Goal: Information Seeking & Learning: Learn about a topic

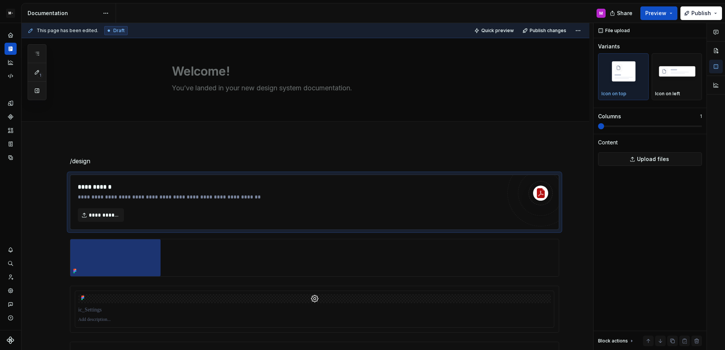
type textarea "*"
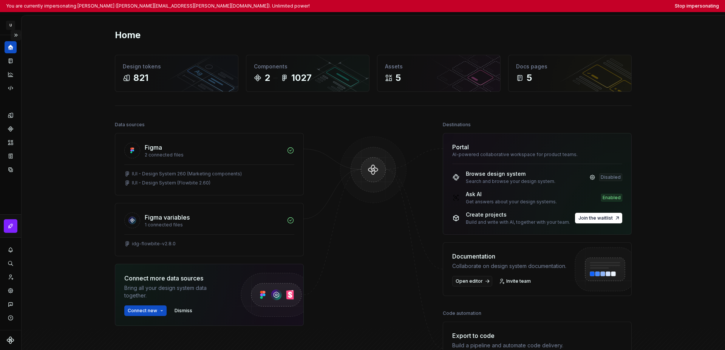
click at [15, 36] on button "Expand sidebar" at bounding box center [16, 35] width 11 height 11
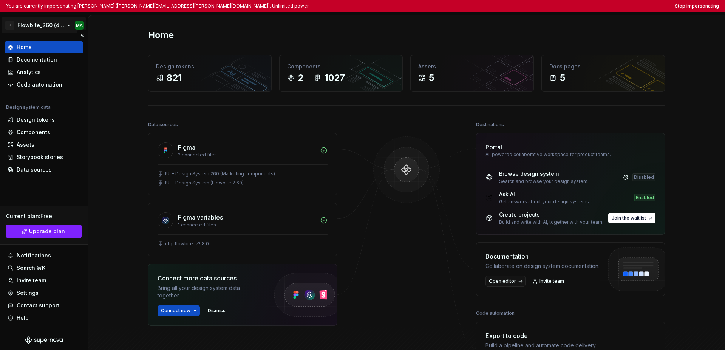
click at [39, 25] on html "You are currently impersonating Michael Alene (michael.alene@uniscon.com). Unli…" at bounding box center [362, 175] width 725 height 350
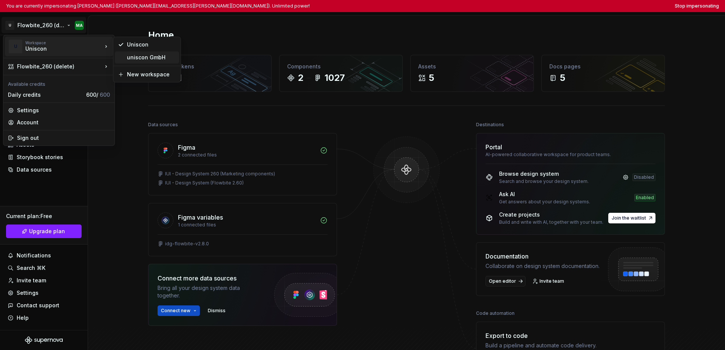
click at [129, 61] on div "uniscon GmbH" at bounding box center [151, 58] width 49 height 8
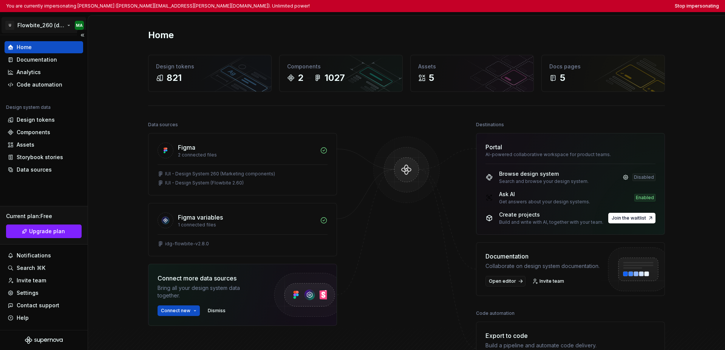
click at [44, 24] on html "You are currently impersonating Michael Alene (michael.alene@uniscon.com). Unli…" at bounding box center [362, 175] width 725 height 350
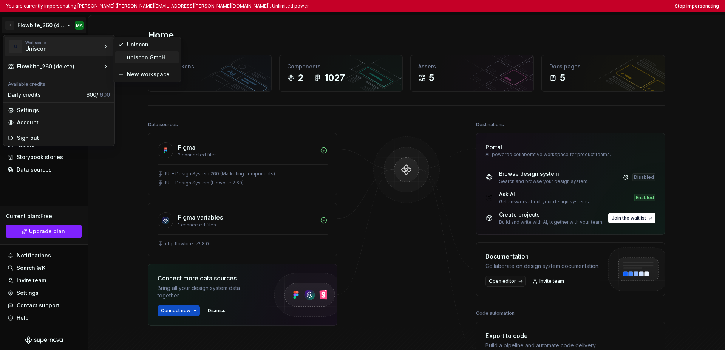
click at [139, 59] on div "uniscon GmbH" at bounding box center [151, 58] width 49 height 8
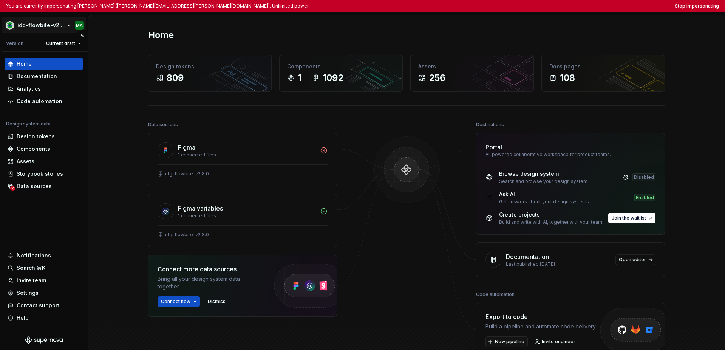
click at [49, 26] on html "You are currently impersonating Michael Alene (michael.alene@uniscon.com). Unli…" at bounding box center [362, 175] width 725 height 350
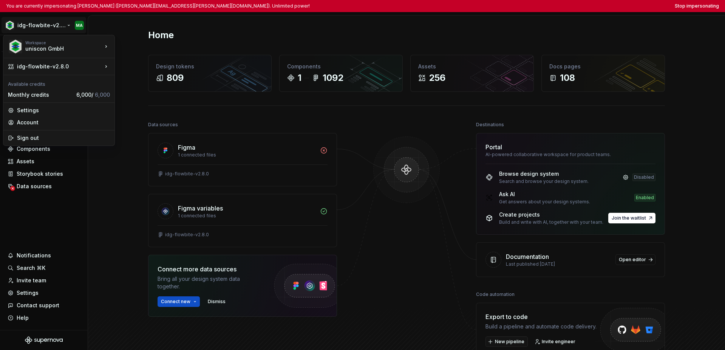
click at [50, 213] on html "You are currently impersonating Michael Alene (michael.alene@uniscon.com). Unli…" at bounding box center [362, 175] width 725 height 350
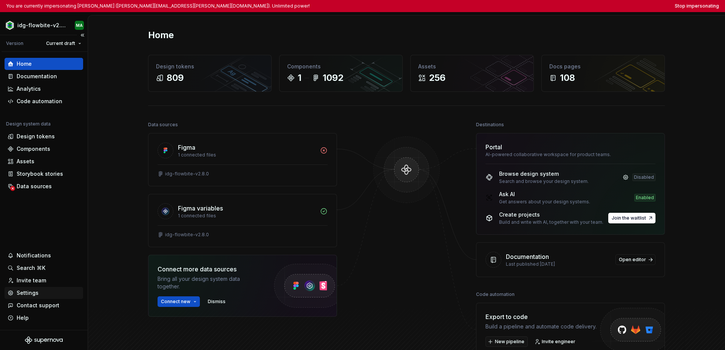
click at [42, 295] on div "Settings" at bounding box center [44, 293] width 73 height 8
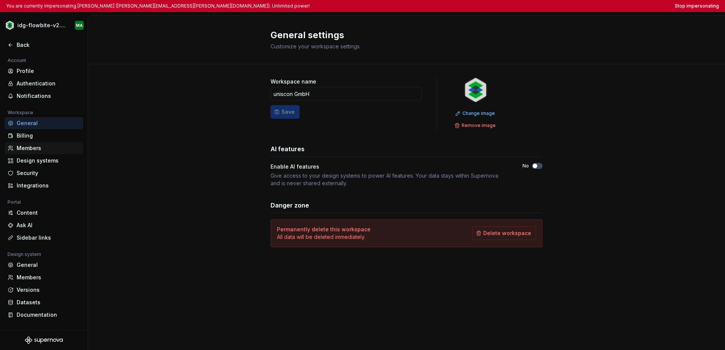
click at [52, 150] on div "Members" at bounding box center [49, 148] width 64 height 8
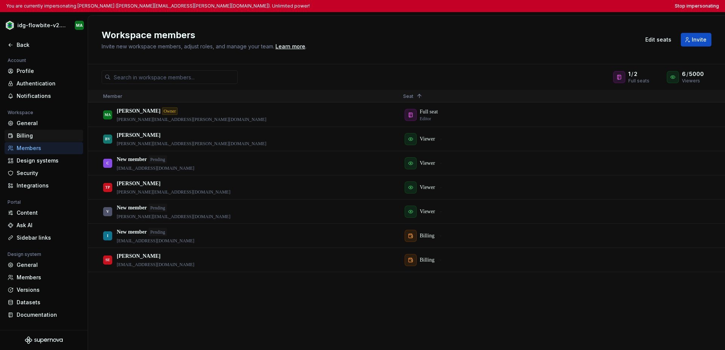
click at [28, 138] on div "Billing" at bounding box center [49, 136] width 64 height 8
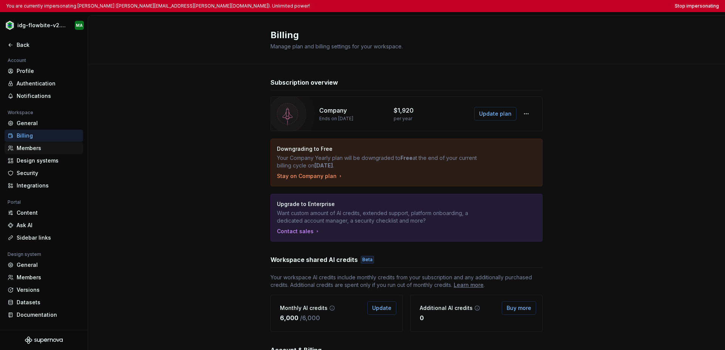
click at [31, 149] on div "Members" at bounding box center [49, 148] width 64 height 8
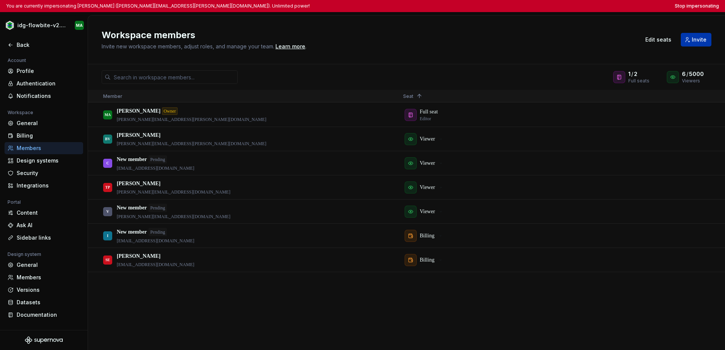
click at [513, 39] on button "Invite" at bounding box center [696, 40] width 31 height 14
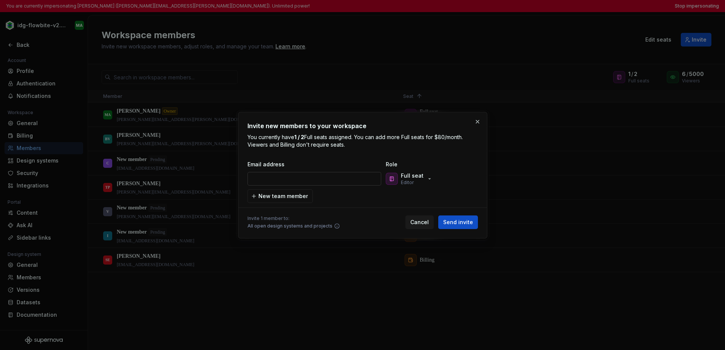
click at [362, 180] on input "email" at bounding box center [315, 179] width 134 height 14
type input "sebastian.eder@uniscon.com"
click at [416, 175] on p "Full seat" at bounding box center [412, 176] width 23 height 8
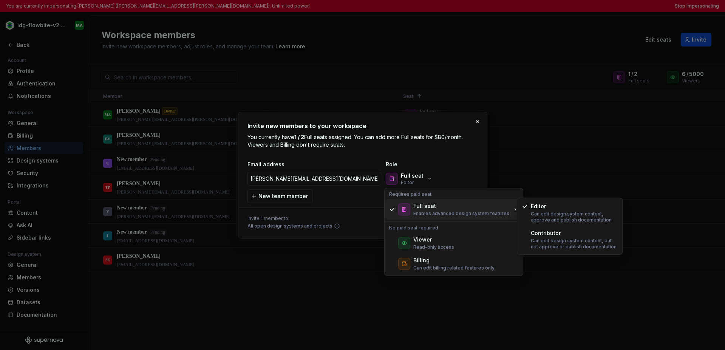
click at [485, 212] on p "Enables advanced design system features" at bounding box center [462, 214] width 96 height 6
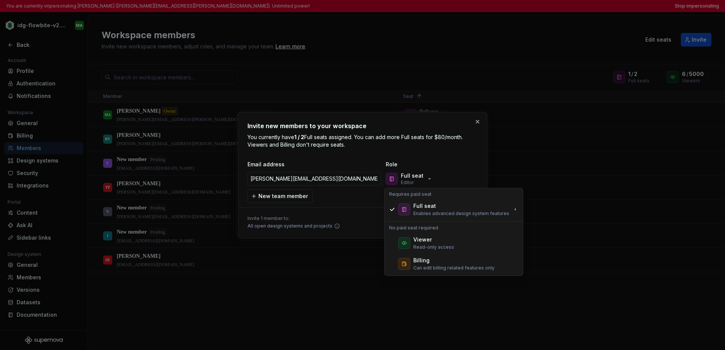
click at [370, 200] on div "Email address Role sebastian.eder@uniscon.com Full seat Editor New team member" at bounding box center [363, 182] width 231 height 42
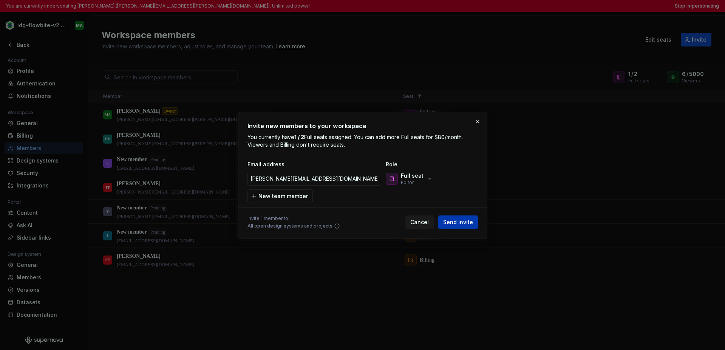
click at [468, 223] on span "Send invite" at bounding box center [458, 223] width 30 height 8
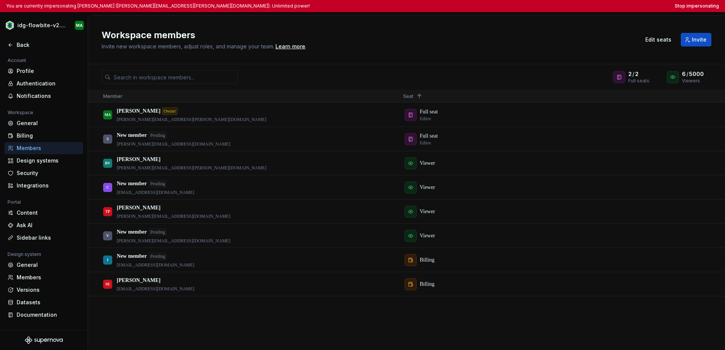
click at [371, 29] on h2 "Workspace members" at bounding box center [367, 35] width 530 height 12
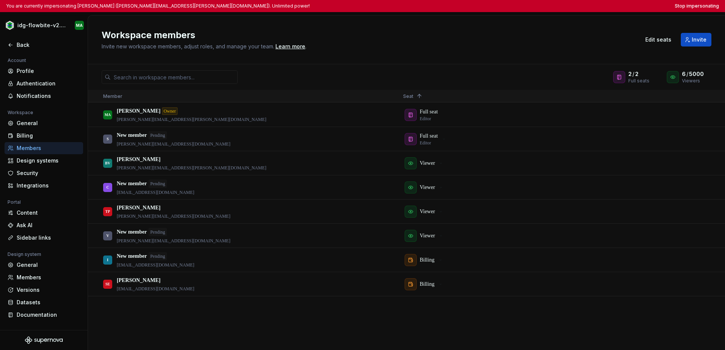
click at [371, 29] on h2 "Workspace members" at bounding box center [367, 35] width 530 height 12
click at [453, 33] on h2 "Workspace members" at bounding box center [367, 35] width 530 height 12
click at [513, 7] on button "Stop impersonating" at bounding box center [697, 6] width 44 height 6
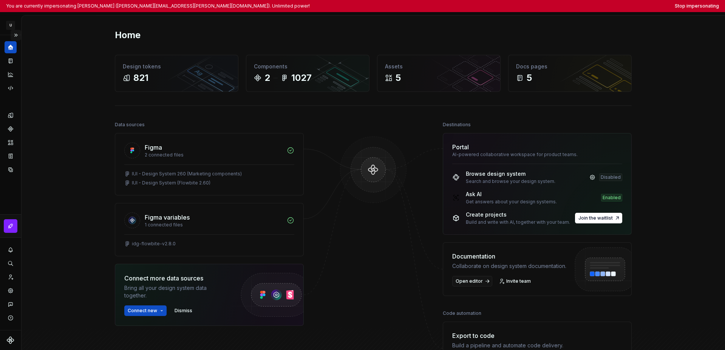
click at [19, 33] on button "Expand sidebar" at bounding box center [16, 35] width 11 height 11
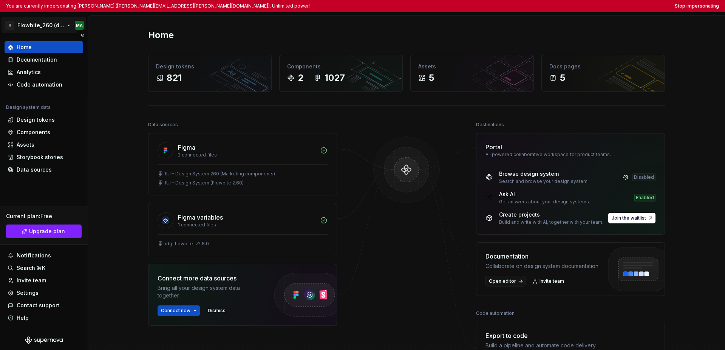
click at [21, 27] on html "You are currently impersonating Michael Alene (michael.alene@uniscon.com). Unli…" at bounding box center [362, 175] width 725 height 350
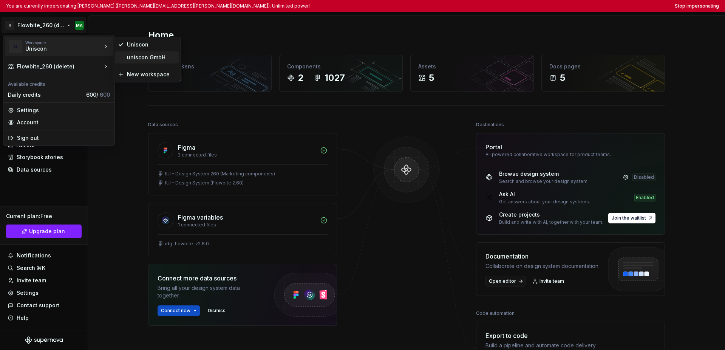
click at [131, 59] on div "uniscon GmbH" at bounding box center [151, 58] width 49 height 8
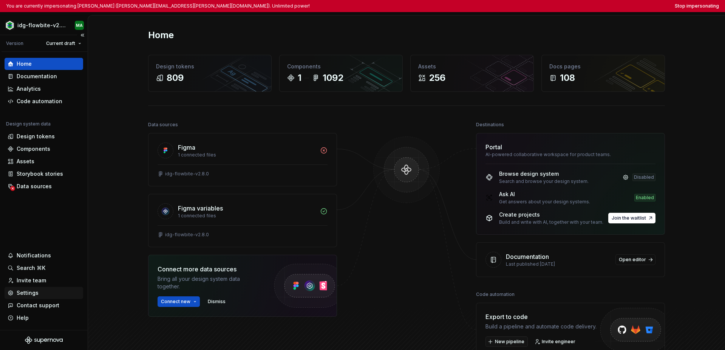
click at [37, 294] on div "Settings" at bounding box center [28, 293] width 22 height 8
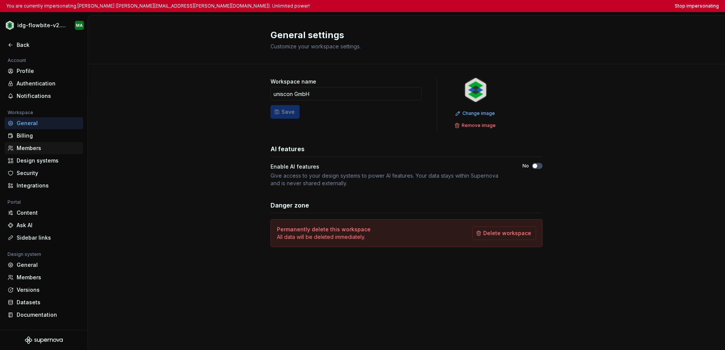
click at [43, 146] on div "Members" at bounding box center [49, 148] width 64 height 8
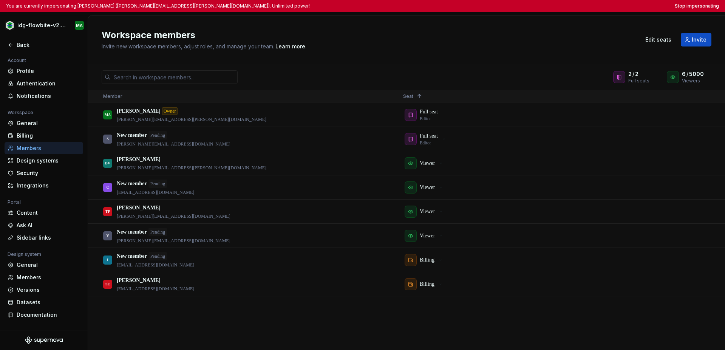
click at [490, 28] on div "Workspace members Invite new workspace members, adjust roles, and manage your t…" at bounding box center [406, 39] width 637 height 49
click at [513, 43] on button "Invite" at bounding box center [696, 40] width 31 height 14
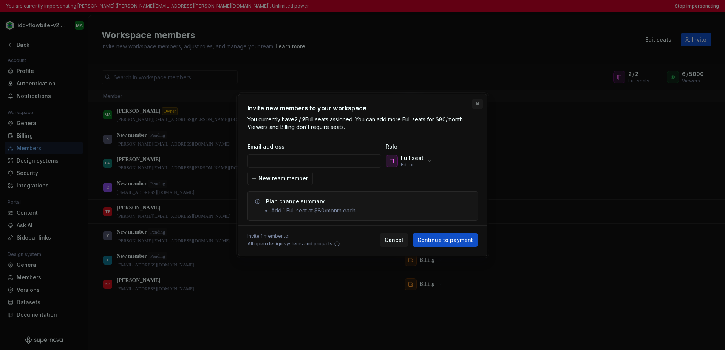
click at [477, 104] on button "button" at bounding box center [478, 104] width 11 height 11
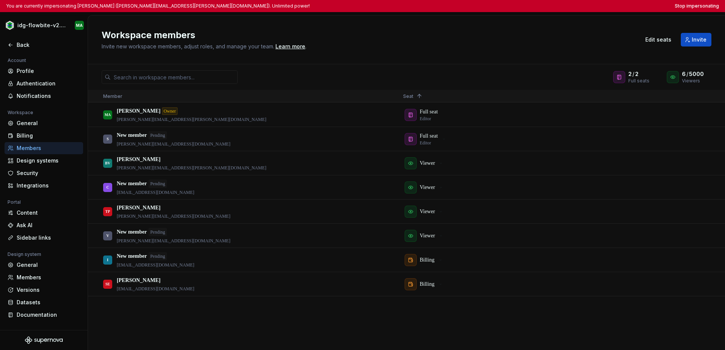
click at [490, 27] on div "Workspace members Invite new workspace members, adjust roles, and manage your t…" at bounding box center [406, 39] width 637 height 49
click at [513, 5] on button "Stop impersonating" at bounding box center [697, 6] width 44 height 6
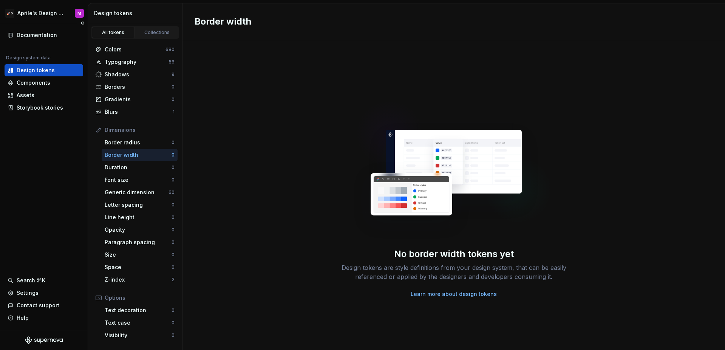
click at [65, 136] on div "Documentation Design system data Design tokens Components Assets Storybook stor…" at bounding box center [44, 176] width 88 height 307
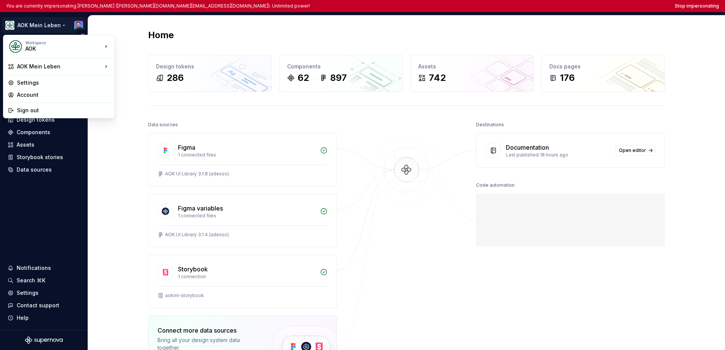
click at [41, 28] on html "You are currently impersonating [PERSON_NAME] ([PERSON_NAME][DOMAIN_NAME][EMAIL…" at bounding box center [362, 175] width 725 height 350
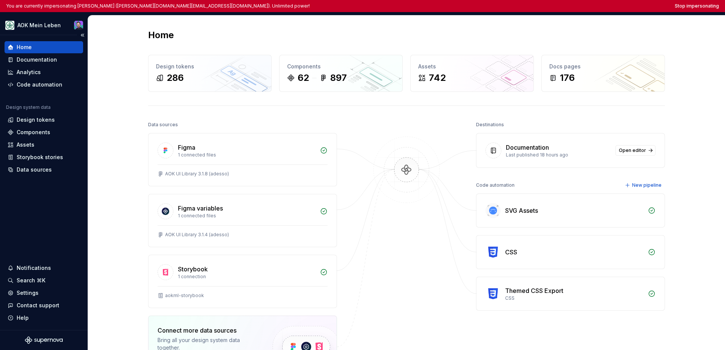
click at [49, 196] on html "You are currently impersonating [PERSON_NAME] ([PERSON_NAME][DOMAIN_NAME][EMAIL…" at bounding box center [362, 175] width 725 height 350
click at [50, 121] on div "Design tokens" at bounding box center [36, 120] width 38 height 8
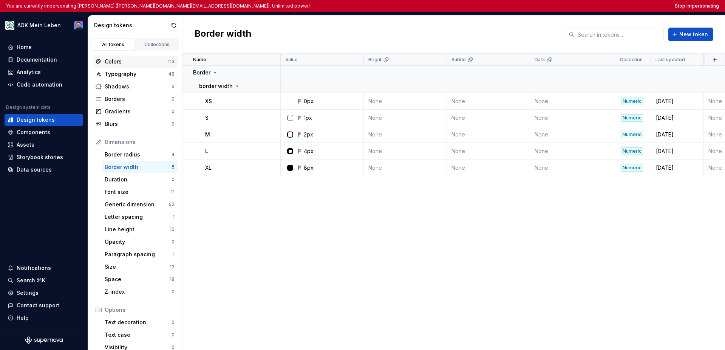
click at [133, 64] on div "Colors" at bounding box center [136, 62] width 63 height 8
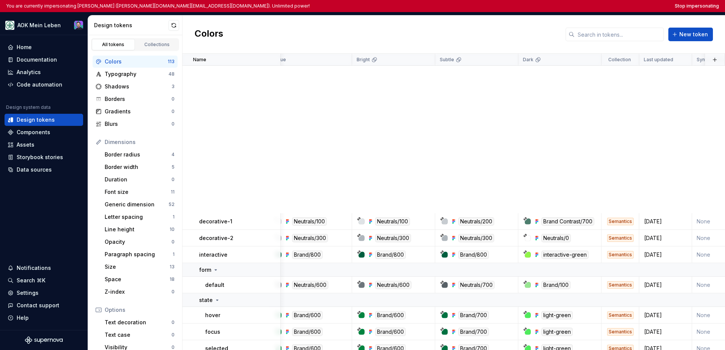
scroll to position [2198, 12]
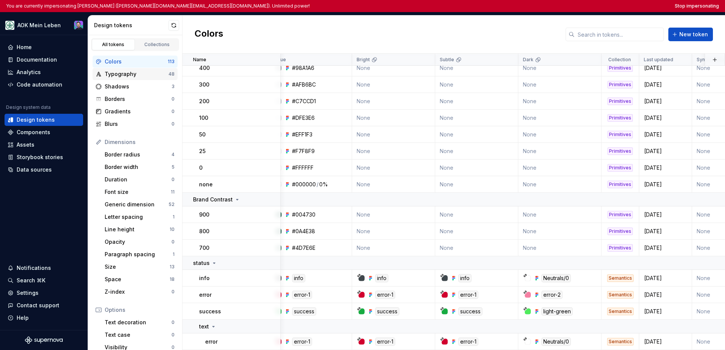
click at [135, 73] on div "Typography" at bounding box center [137, 74] width 64 height 8
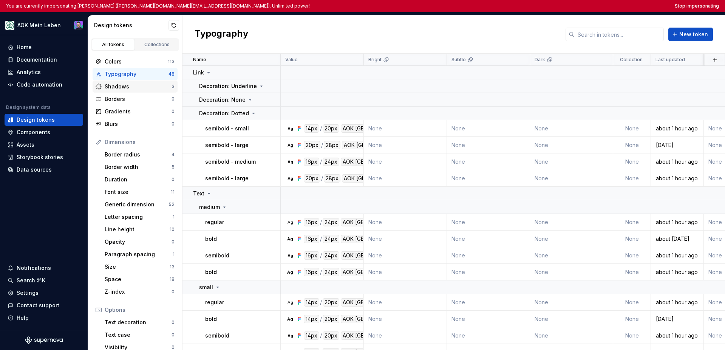
click at [145, 84] on div "Shadows" at bounding box center [138, 87] width 67 height 8
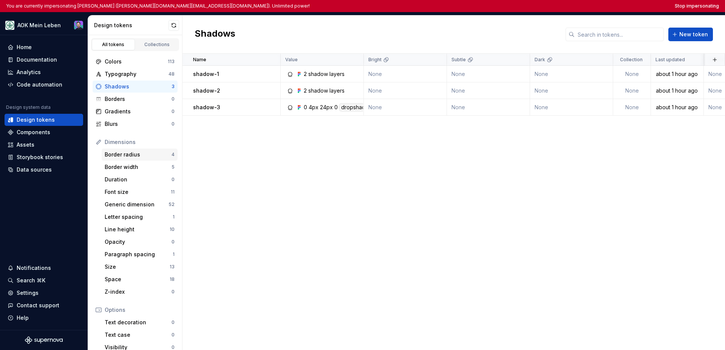
scroll to position [29, 0]
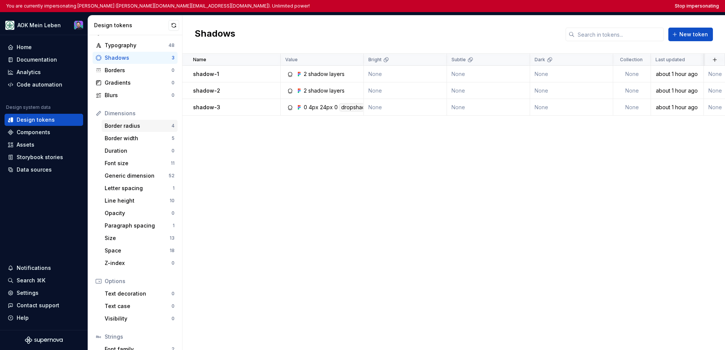
click at [150, 129] on div "Border radius" at bounding box center [138, 126] width 67 height 8
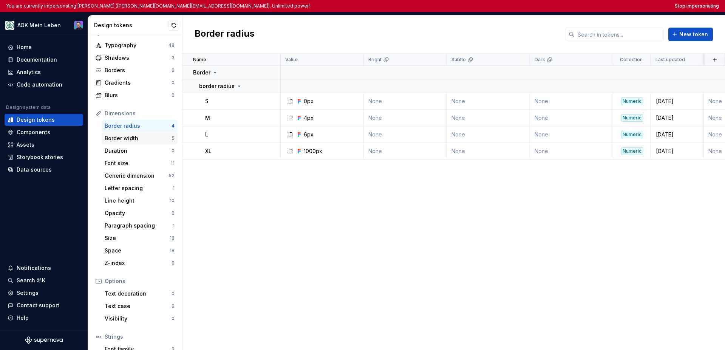
click at [151, 139] on div "Border width" at bounding box center [138, 139] width 67 height 8
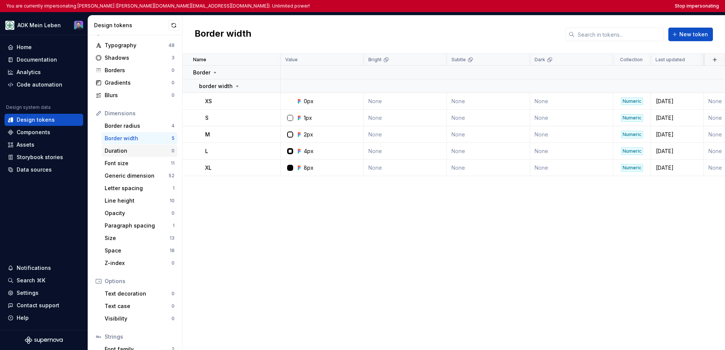
click at [149, 155] on div "Duration 0" at bounding box center [140, 151] width 76 height 12
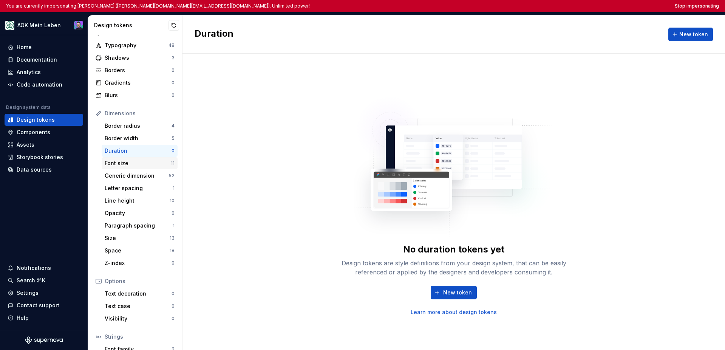
click at [150, 160] on div "Font size" at bounding box center [138, 164] width 66 height 8
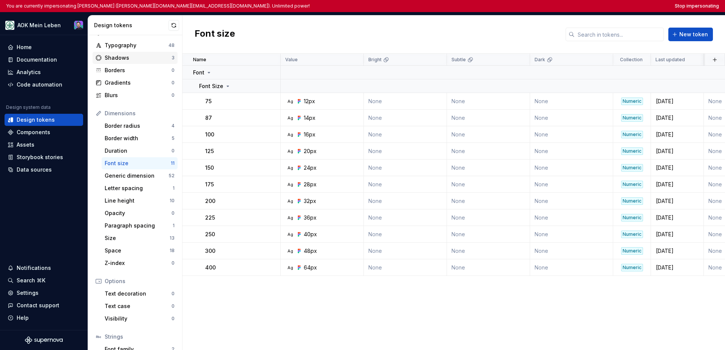
click at [149, 54] on div "Shadows" at bounding box center [138, 58] width 67 height 8
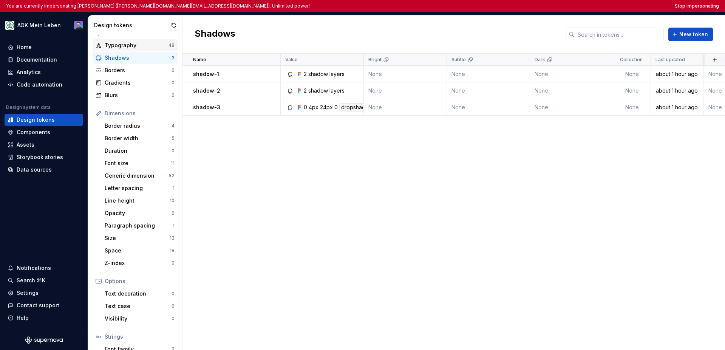
click at [139, 50] on div "Typography 48" at bounding box center [135, 45] width 85 height 12
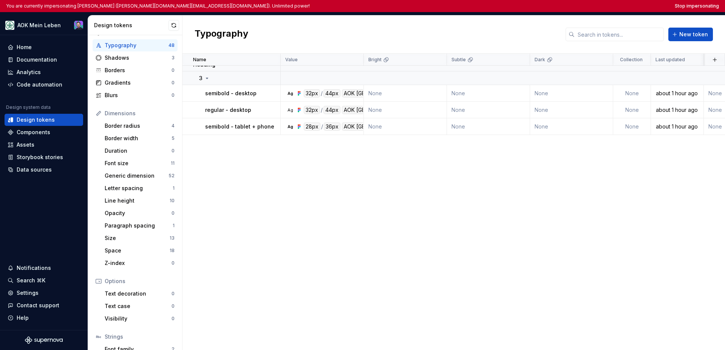
scroll to position [790, 0]
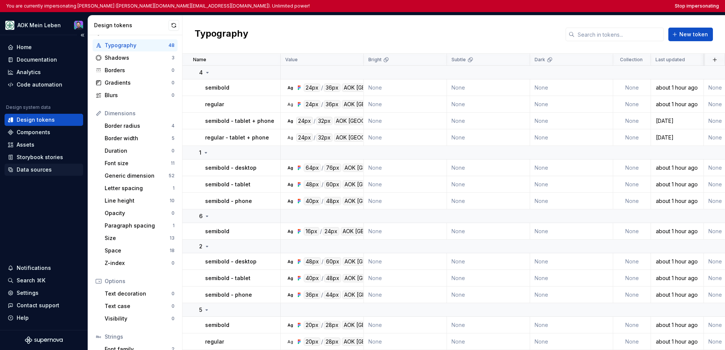
click at [51, 168] on div "Data sources" at bounding box center [44, 170] width 73 height 8
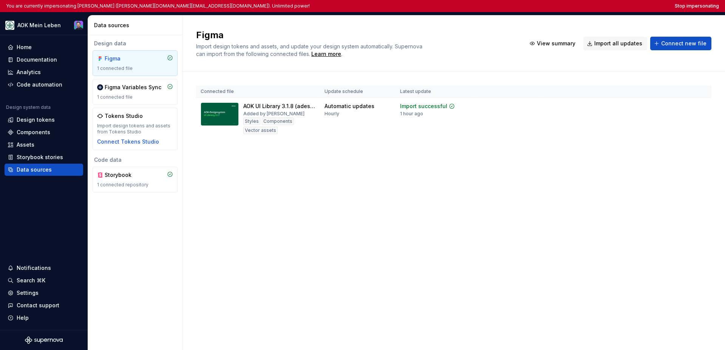
click at [392, 178] on div "Figma Import design tokens and assets, and update your design system automatica…" at bounding box center [454, 182] width 543 height 335
click at [356, 182] on div "Figma Import design tokens and assets, and update your design system automatica…" at bounding box center [454, 182] width 543 height 335
click at [37, 289] on div "Settings" at bounding box center [44, 293] width 73 height 8
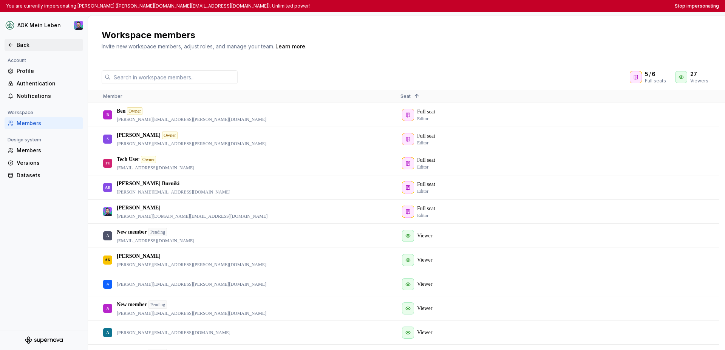
click at [20, 46] on div "Back" at bounding box center [49, 45] width 64 height 8
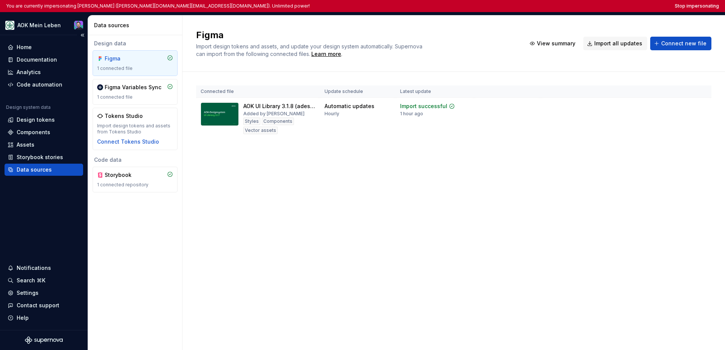
click at [54, 202] on div "Home Documentation Analytics Code automation Design system data Design tokens C…" at bounding box center [44, 182] width 88 height 295
click at [296, 157] on div "Connected file Update schedule Latest update AOK UI Library 3.1.8 (adesso) Adde…" at bounding box center [454, 120] width 516 height 96
click at [303, 166] on div "Connected file Update schedule Latest update AOK UI Library 3.1.8 (adesso) Adde…" at bounding box center [454, 120] width 516 height 96
click at [303, 167] on div "Connected file Update schedule Latest update AOK UI Library 3.1.8 (adesso) Adde…" at bounding box center [454, 120] width 516 height 96
click at [52, 87] on div "Code automation" at bounding box center [40, 85] width 46 height 8
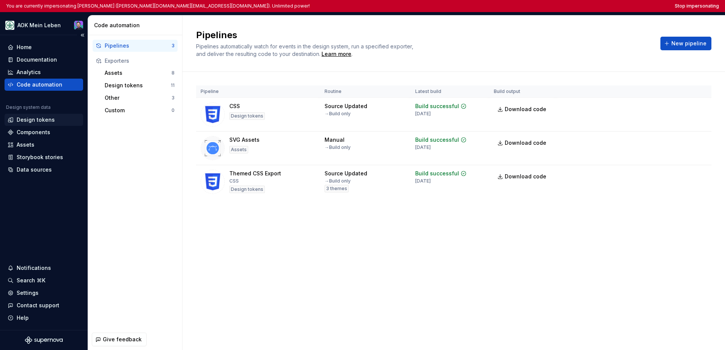
click at [42, 121] on div "Design tokens" at bounding box center [36, 120] width 38 height 8
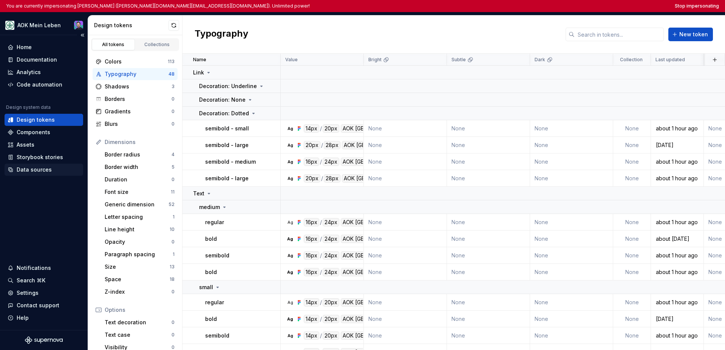
click at [45, 169] on div "Data sources" at bounding box center [34, 170] width 35 height 8
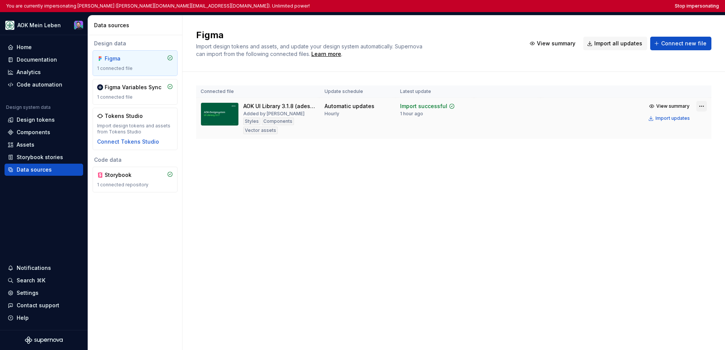
click at [513, 108] on html "You are currently impersonating Samuel (samuel.beer@adesso.at). Unlimited power…" at bounding box center [362, 175] width 725 height 350
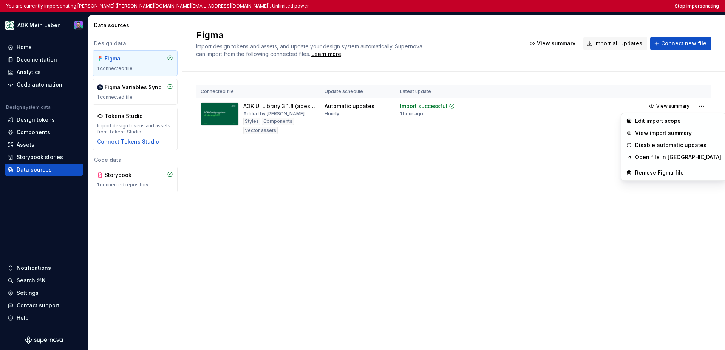
click at [513, 276] on html "You are currently impersonating Samuel (samuel.beer@adesso.at). Unlimited power…" at bounding box center [362, 175] width 725 height 350
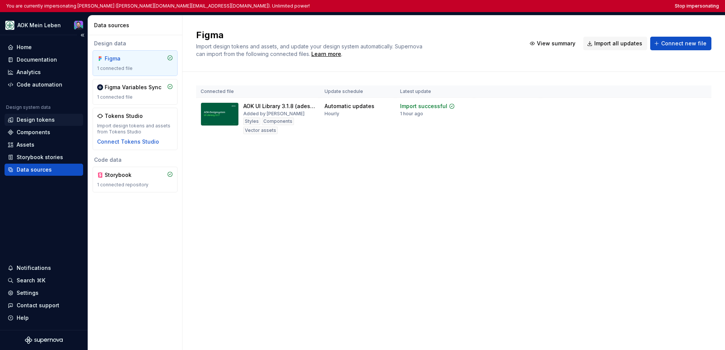
click at [45, 123] on div "Design tokens" at bounding box center [36, 120] width 38 height 8
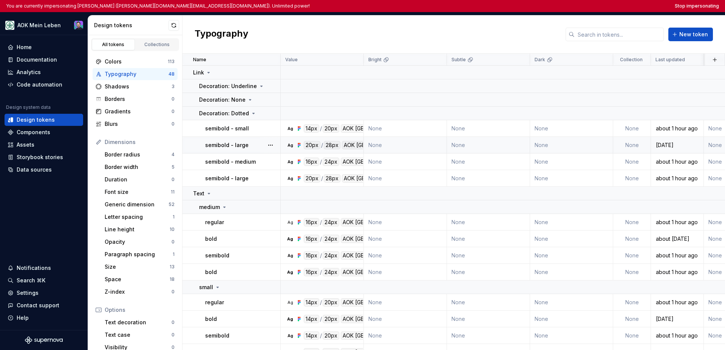
click at [261, 147] on div at bounding box center [271, 145] width 20 height 16
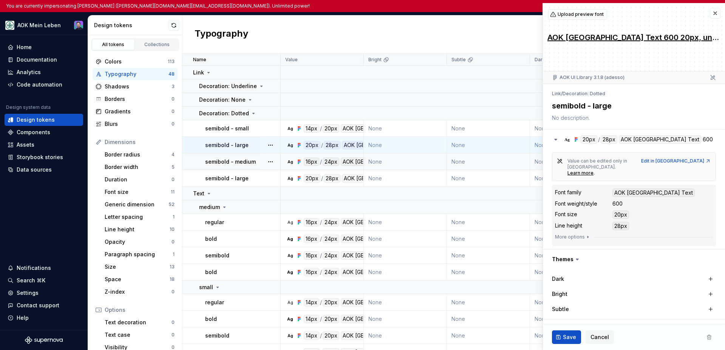
click at [250, 160] on p "semibold - medium" at bounding box center [230, 162] width 51 height 8
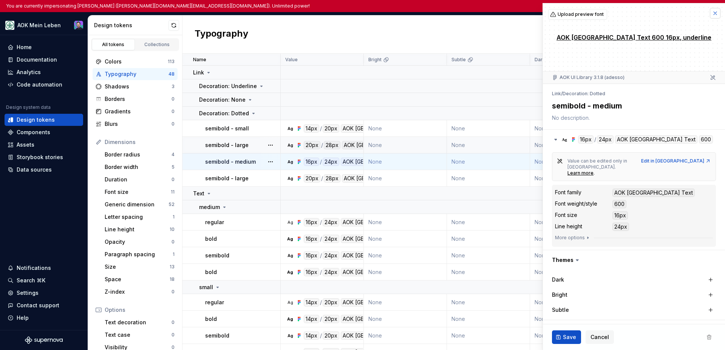
click at [513, 12] on button "button" at bounding box center [715, 13] width 11 height 11
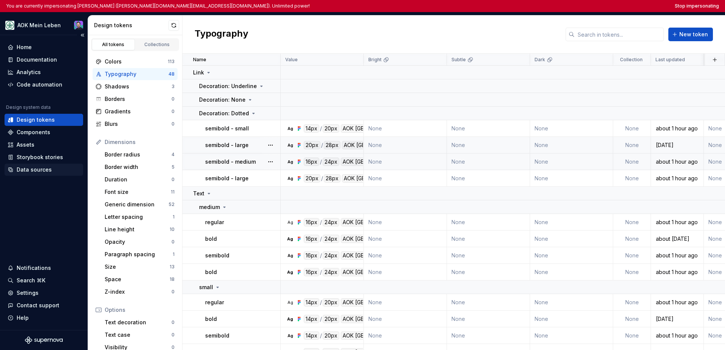
click at [26, 169] on div "Data sources" at bounding box center [34, 170] width 35 height 8
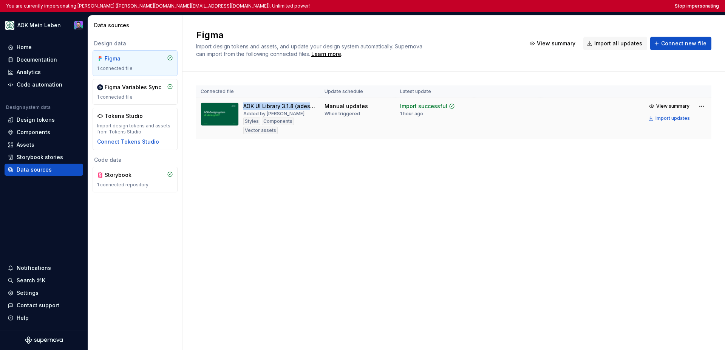
drag, startPoint x: 244, startPoint y: 107, endPoint x: 309, endPoint y: 105, distance: 65.0
click at [309, 105] on div "AOK UI Library 3.1.8 (adesso)" at bounding box center [279, 106] width 72 height 8
copy div "AOK UI Library 3.1.8 (ades"
click at [43, 123] on div "Design tokens" at bounding box center [36, 120] width 38 height 8
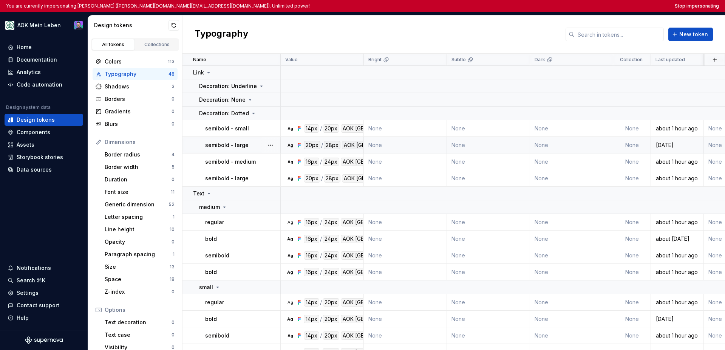
click at [235, 144] on p "semibold - large" at bounding box center [226, 145] width 43 height 8
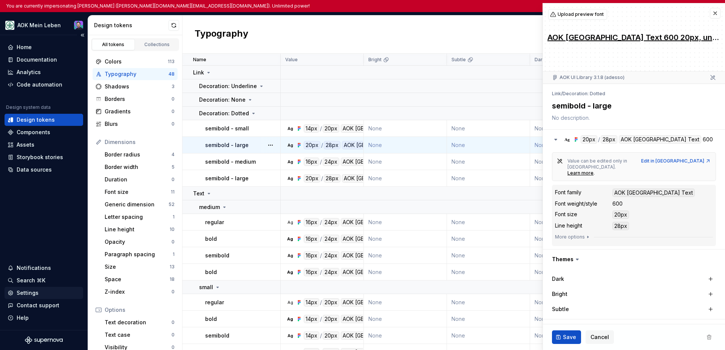
click at [31, 296] on div "Settings" at bounding box center [28, 293] width 22 height 8
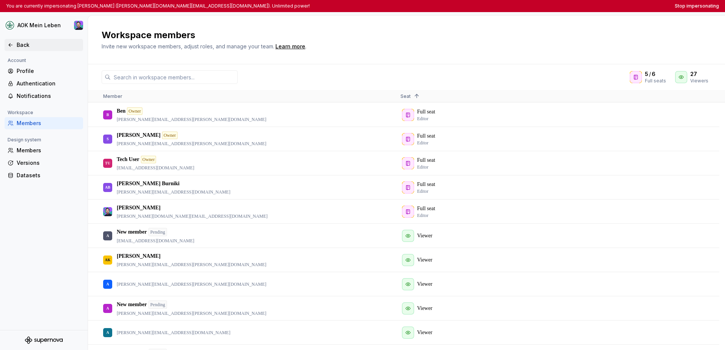
click at [14, 47] on div "Back" at bounding box center [44, 45] width 73 height 8
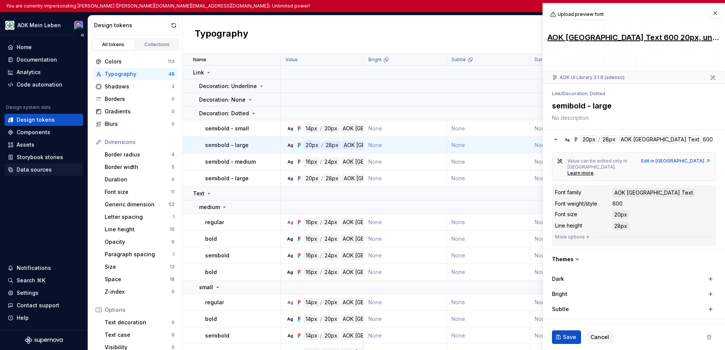
click at [41, 170] on div "Data sources" at bounding box center [34, 170] width 35 height 8
type textarea "*"
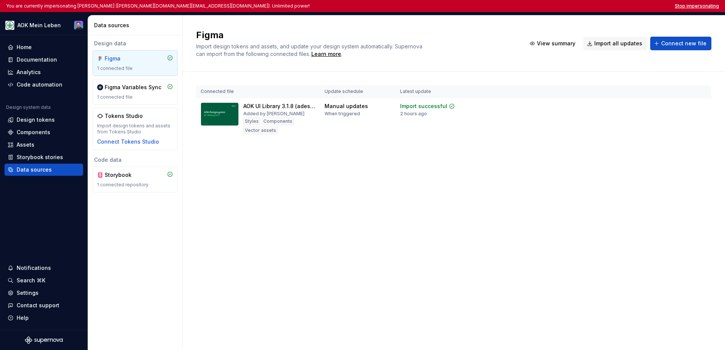
click at [513, 6] on button "Stop impersonating" at bounding box center [697, 6] width 44 height 6
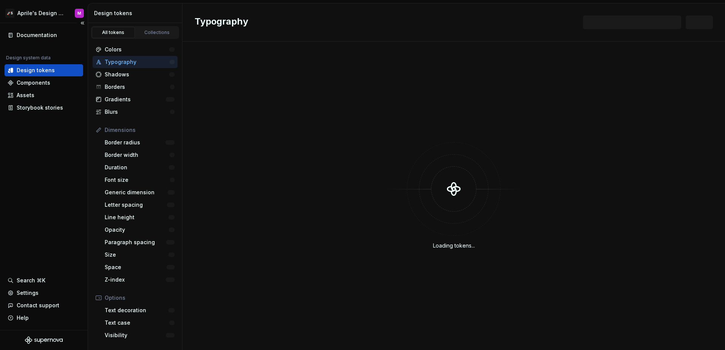
click at [64, 173] on div "Documentation Design system data Design tokens Components Assets Storybook stor…" at bounding box center [44, 176] width 88 height 307
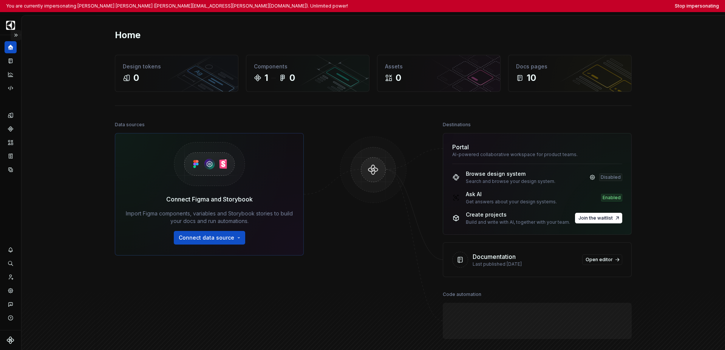
click at [18, 36] on button "Expand sidebar" at bounding box center [16, 35] width 11 height 11
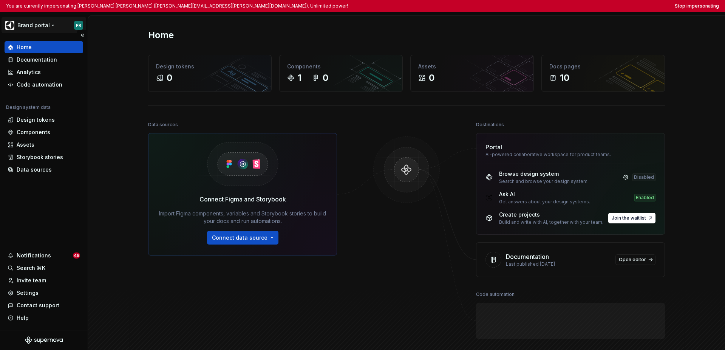
click at [24, 27] on html "You are currently impersonating [PERSON_NAME] [PERSON_NAME] ([PERSON_NAME][EMAI…" at bounding box center [362, 175] width 725 height 350
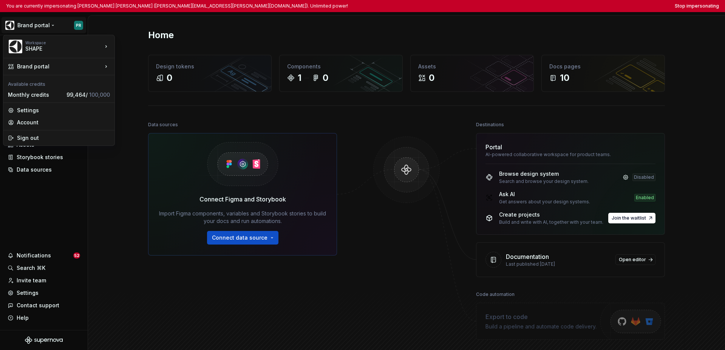
click at [35, 188] on html "You are currently impersonating [PERSON_NAME] [PERSON_NAME] ([PERSON_NAME][EMAI…" at bounding box center [362, 175] width 725 height 350
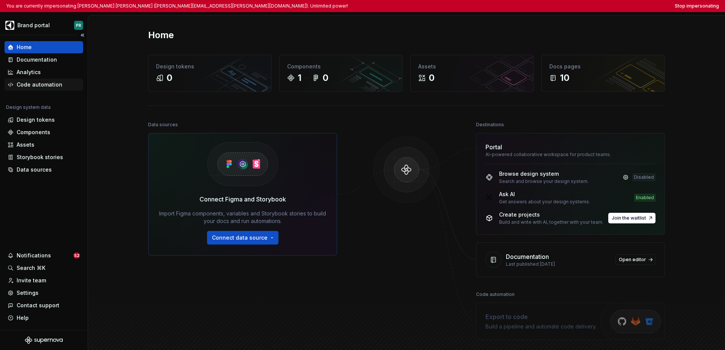
click at [43, 87] on div "Code automation" at bounding box center [40, 85] width 46 height 8
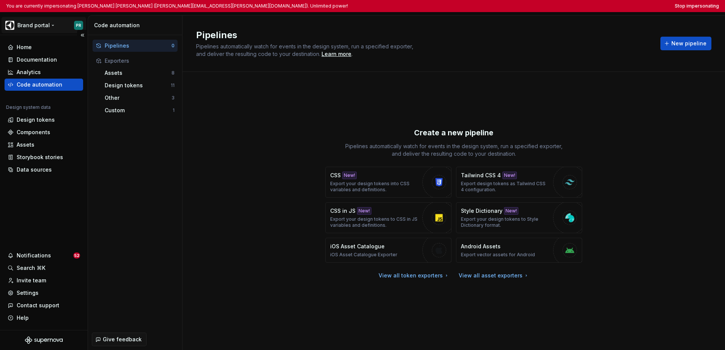
click at [46, 25] on html "You are currently impersonating [PERSON_NAME] [PERSON_NAME] ([PERSON_NAME][EMAI…" at bounding box center [362, 175] width 725 height 350
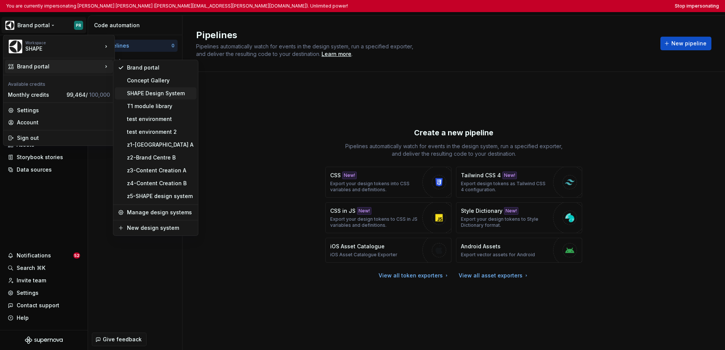
click at [139, 93] on div "SHAPE Design System" at bounding box center [160, 94] width 67 height 8
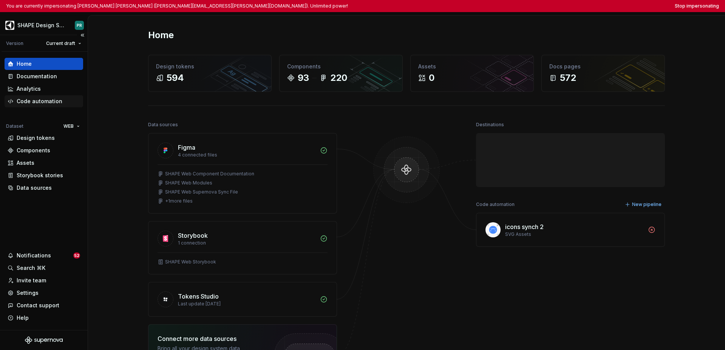
click at [55, 104] on div "Code automation" at bounding box center [40, 102] width 46 height 8
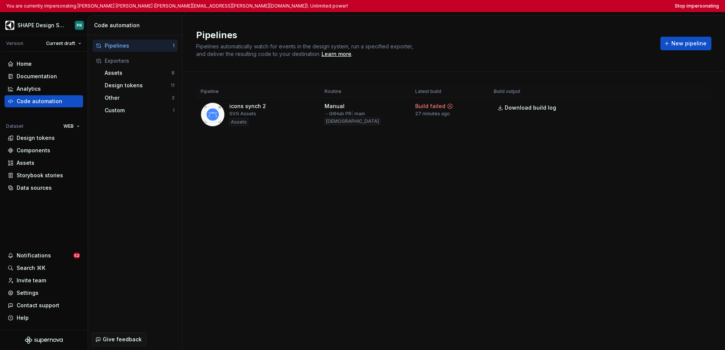
click at [363, 186] on div "Pipelines Pipelines automatically watch for events in the design system, run a …" at bounding box center [454, 182] width 543 height 335
click at [45, 160] on div "Assets" at bounding box center [44, 163] width 73 height 8
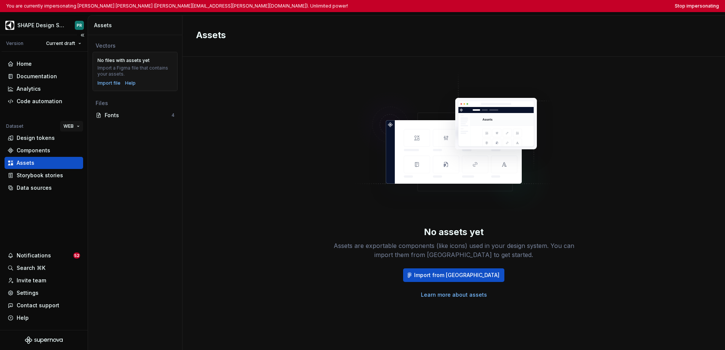
click at [73, 126] on html "You are currently impersonating Pablo Romero Jarén (pablo.romero-jaren@electrol…" at bounding box center [362, 175] width 725 height 350
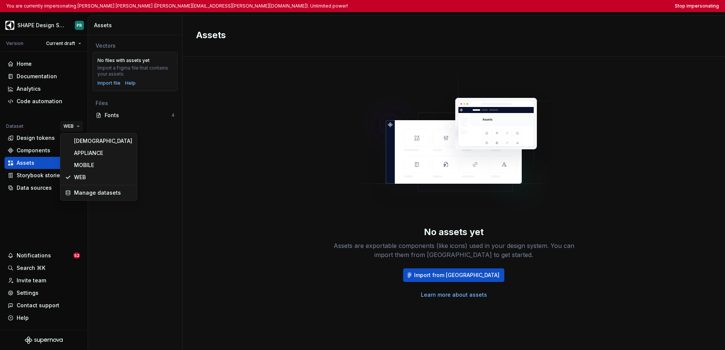
click at [48, 100] on html "You are currently impersonating Pablo Romero Jarén (pablo.romero-jaren@electrol…" at bounding box center [362, 175] width 725 height 350
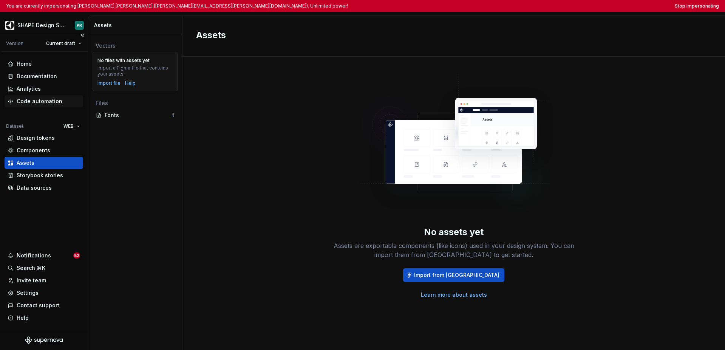
click at [51, 101] on div "Code automation" at bounding box center [40, 102] width 46 height 8
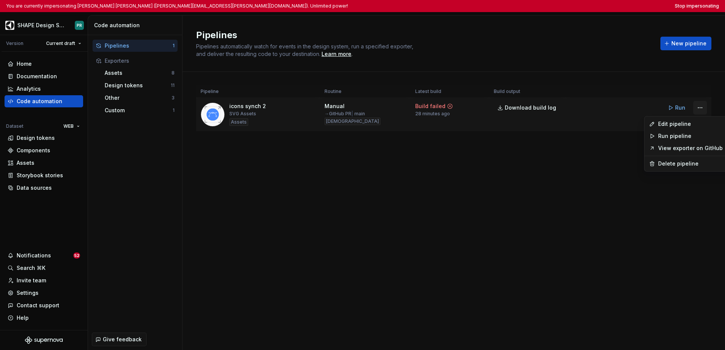
click at [513, 109] on html "You are currently impersonating Pablo Romero Jarén (pablo.romero-jaren@electrol…" at bounding box center [362, 175] width 725 height 350
click at [513, 122] on div "Edit pipeline" at bounding box center [691, 124] width 65 height 8
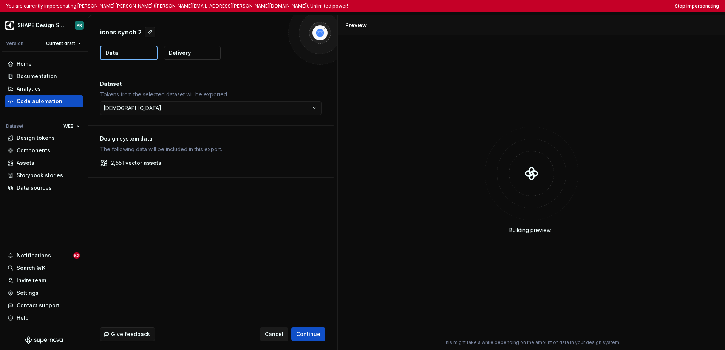
click at [275, 332] on span "Cancel" at bounding box center [274, 334] width 19 height 8
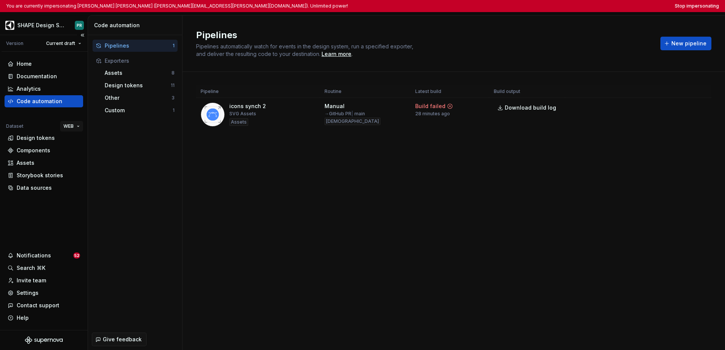
click at [70, 126] on html "You are currently impersonating Pablo Romero Jarén (pablo.romero-jaren@electrol…" at bounding box center [362, 175] width 725 height 350
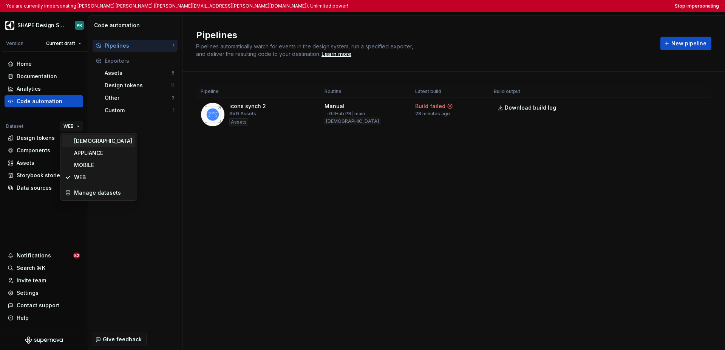
click at [79, 142] on div "AGNOSTIC" at bounding box center [103, 141] width 58 height 8
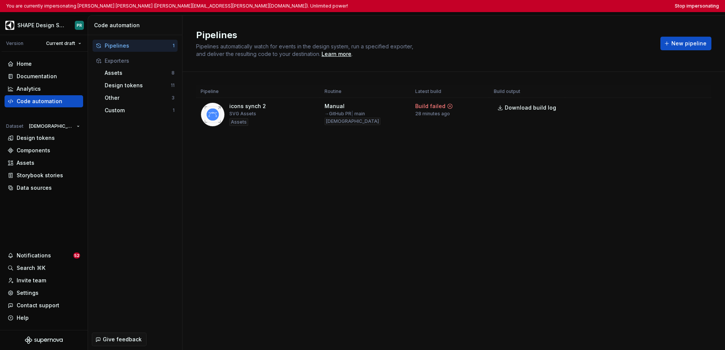
click at [257, 170] on div "Pipelines Pipelines automatically watch for events in the design system, run a …" at bounding box center [454, 182] width 543 height 335
click at [41, 161] on div "Assets" at bounding box center [44, 163] width 73 height 8
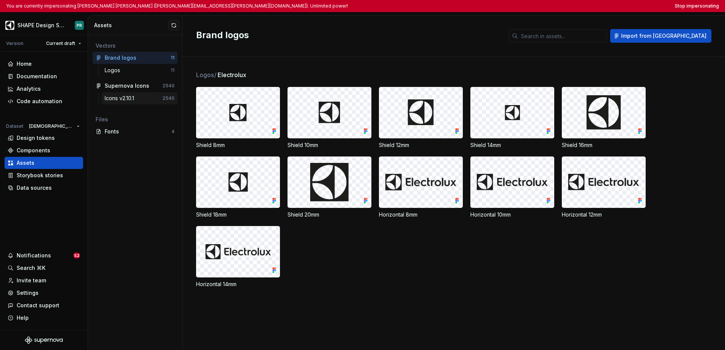
click at [133, 96] on div "Icons v2.10.1" at bounding box center [121, 99] width 33 height 8
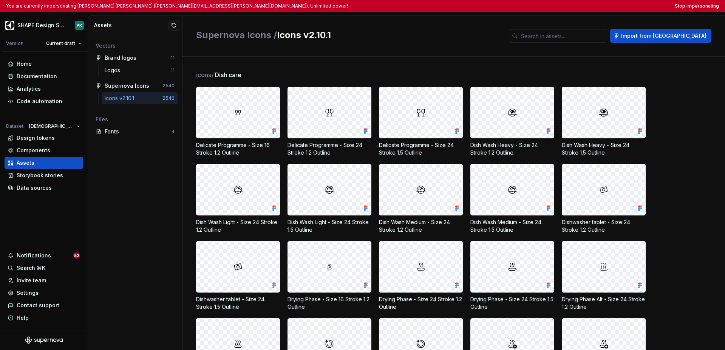
click at [143, 162] on div "Vectors Brand logos 11 Logos 11 Supernova Icons 2540 Icons v2.10.1 2540 Files F…" at bounding box center [135, 192] width 94 height 315
click at [449, 23] on div "Supernova Icons / Icons v2.10.1 Import from Figma" at bounding box center [454, 35] width 543 height 41
click at [48, 187] on div "Data sources" at bounding box center [34, 188] width 35 height 8
click at [46, 187] on div "Data sources" at bounding box center [34, 188] width 35 height 8
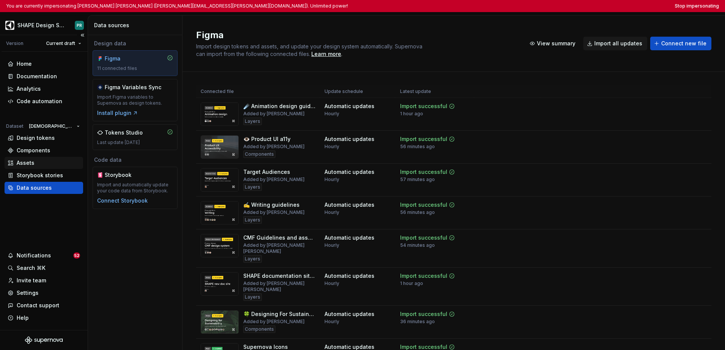
click at [36, 161] on div "Assets" at bounding box center [44, 163] width 73 height 8
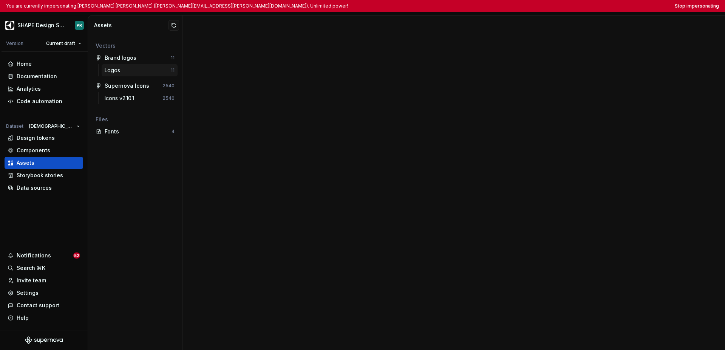
click at [140, 72] on div "Logos" at bounding box center [138, 71] width 66 height 8
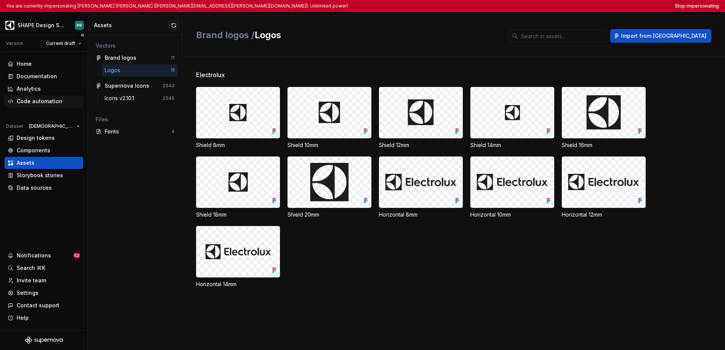
click at [48, 105] on div "Code automation" at bounding box center [40, 102] width 46 height 8
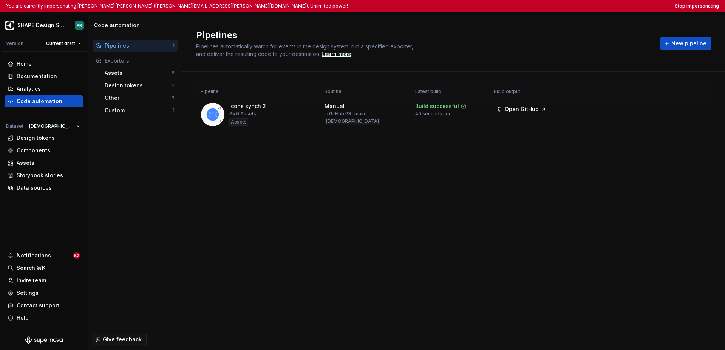
click at [244, 177] on div "Pipelines Pipelines automatically watch for events in the design system, run a …" at bounding box center [454, 182] width 543 height 335
click at [434, 209] on div "Pipelines Pipelines automatically watch for events in the design system, run a …" at bounding box center [454, 182] width 543 height 335
click at [303, 192] on div "Pipelines Pipelines automatically watch for events in the design system, run a …" at bounding box center [454, 182] width 543 height 335
click at [47, 187] on div "Data sources" at bounding box center [34, 188] width 35 height 8
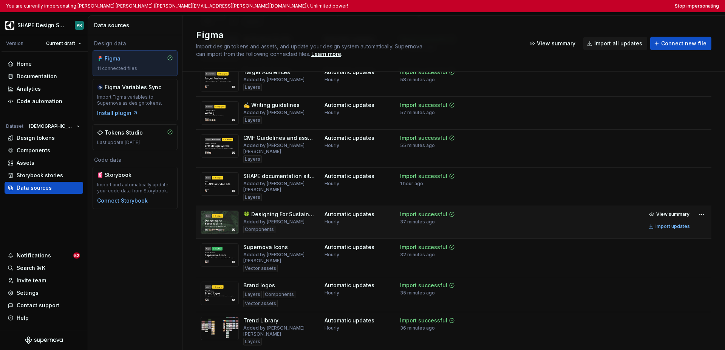
scroll to position [105, 0]
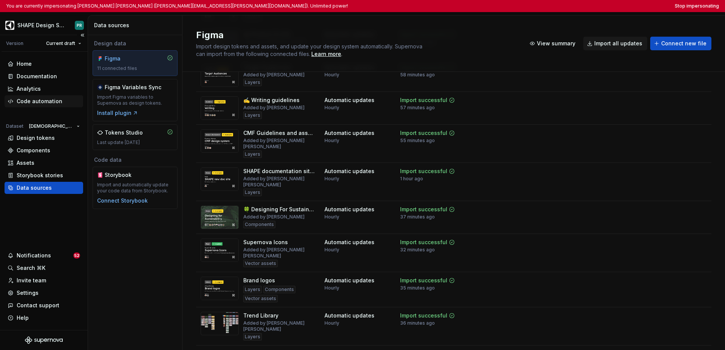
click at [40, 102] on div "Code automation" at bounding box center [40, 102] width 46 height 8
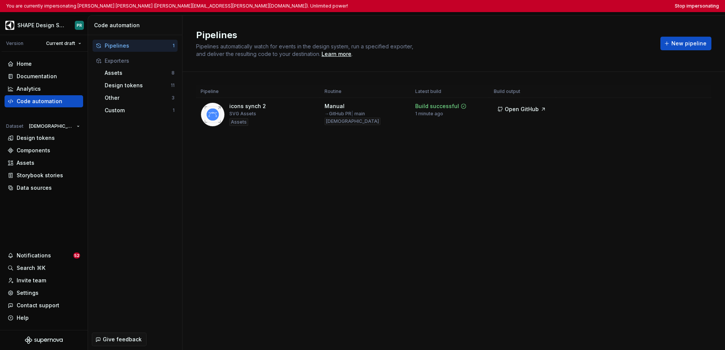
click at [385, 175] on div "Pipelines Pipelines automatically watch for events in the design system, run a …" at bounding box center [454, 182] width 543 height 335
click at [513, 22] on div "Pipelines Pipelines automatically watch for events in the design system, run a …" at bounding box center [454, 43] width 543 height 56
click at [398, 194] on div "Pipelines Pipelines automatically watch for events in the design system, run a …" at bounding box center [454, 182] width 543 height 335
click at [430, 200] on div "Pipelines Pipelines automatically watch for events in the design system, run a …" at bounding box center [454, 182] width 543 height 335
click at [513, 6] on button "Stop impersonating" at bounding box center [697, 6] width 44 height 6
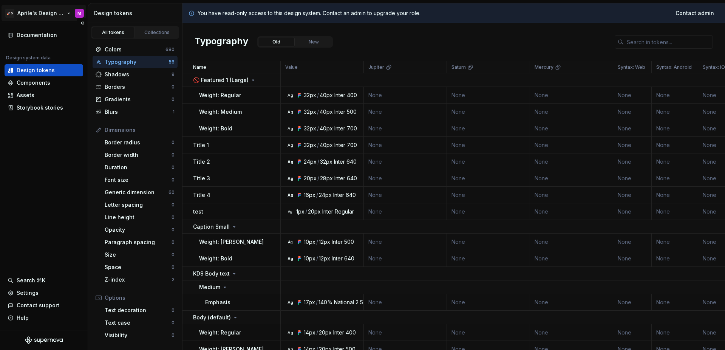
click at [45, 16] on html "🚀S Aprile's Design System M Documentation Design system data Design tokens Comp…" at bounding box center [362, 175] width 725 height 350
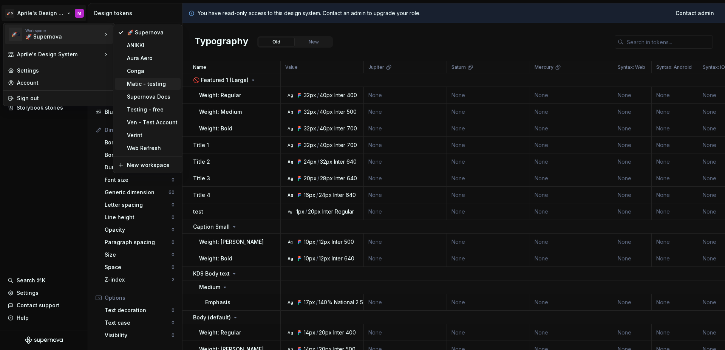
click at [141, 85] on div "Matic - testing" at bounding box center [152, 84] width 51 height 8
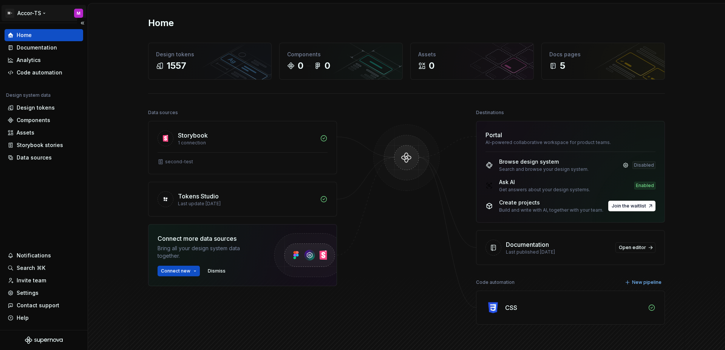
click at [40, 15] on html "M- Accor-TS M Home Documentation Analytics Code automation Design system data D…" at bounding box center [362, 175] width 725 height 350
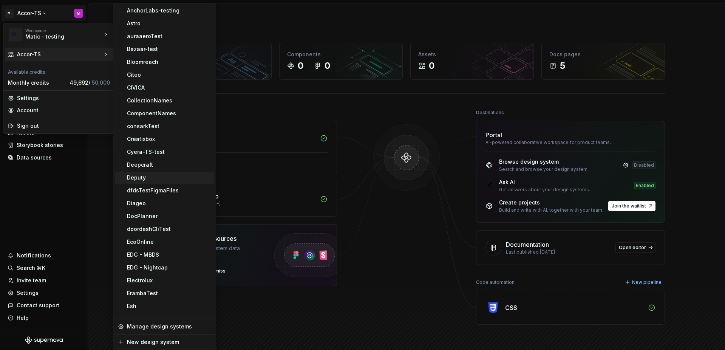
scroll to position [108, 0]
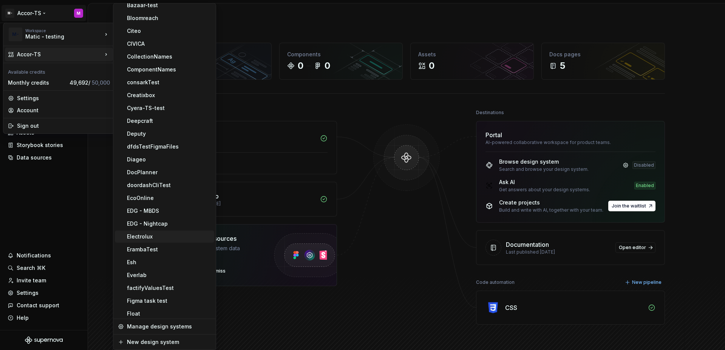
click at [166, 235] on div "Electrolux" at bounding box center [169, 237] width 84 height 8
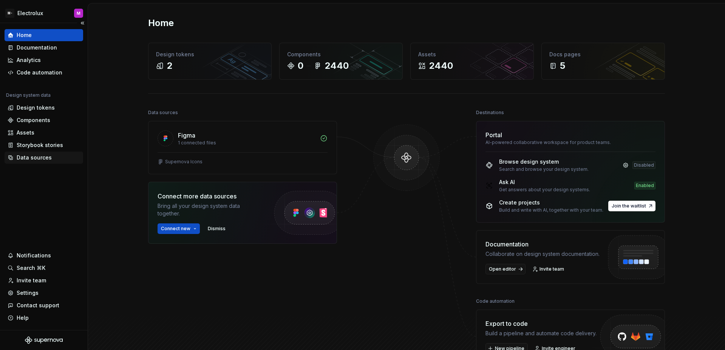
click at [46, 158] on div "Data sources" at bounding box center [34, 158] width 35 height 8
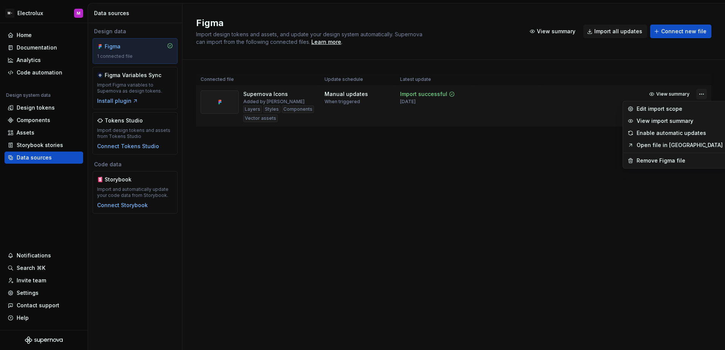
click at [701, 98] on html "M- Electrolux M Home Documentation Analytics Code automation Design system data…" at bounding box center [362, 175] width 725 height 350
click at [653, 164] on div "Remove Figma file" at bounding box center [680, 161] width 86 height 8
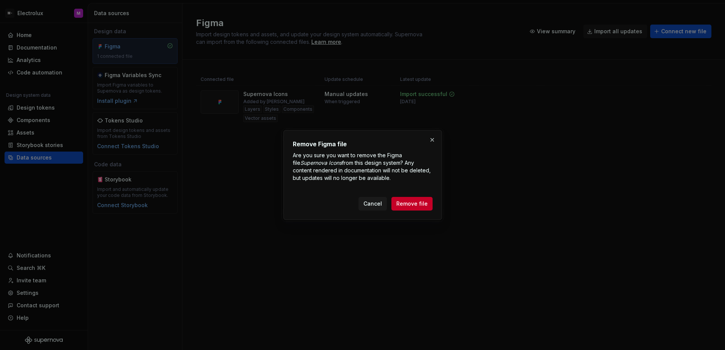
click at [408, 201] on span "Remove file" at bounding box center [412, 204] width 31 height 8
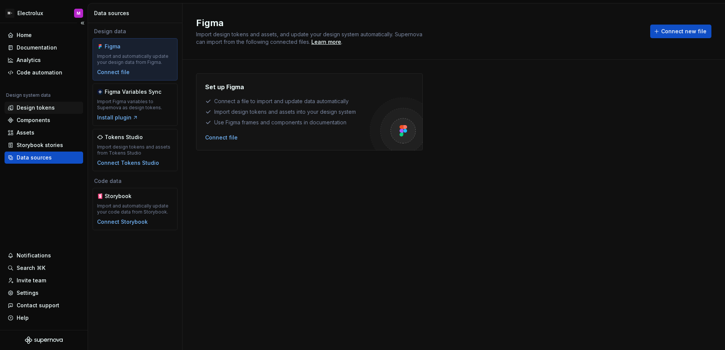
click at [50, 110] on div "Design tokens" at bounding box center [36, 108] width 38 height 8
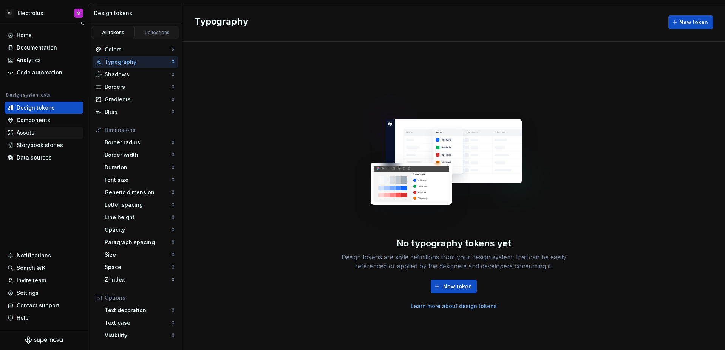
click at [64, 132] on div "Assets" at bounding box center [44, 133] width 73 height 8
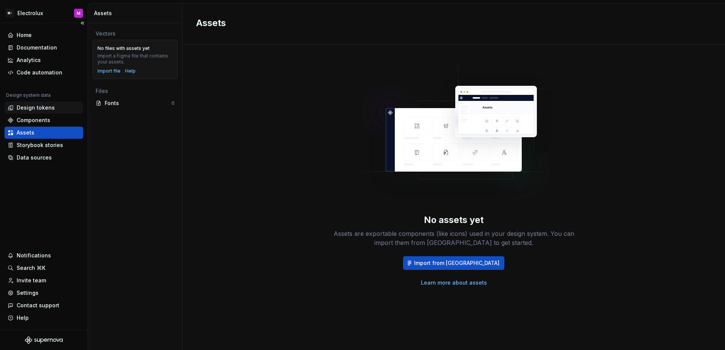
click at [45, 111] on div "Design tokens" at bounding box center [36, 108] width 38 height 8
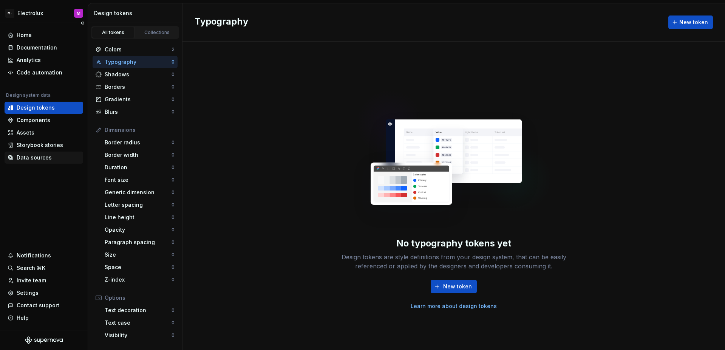
click at [49, 159] on div "Data sources" at bounding box center [34, 158] width 35 height 8
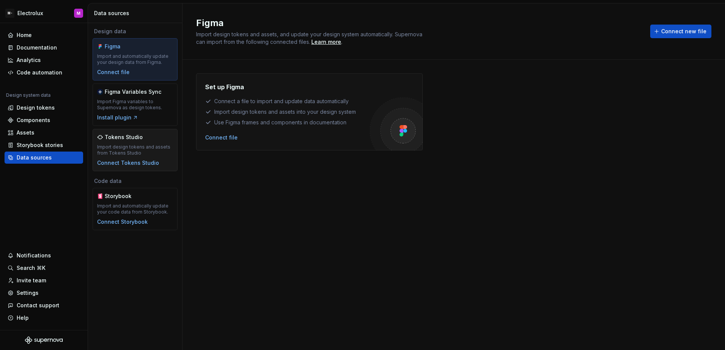
click at [149, 134] on div "Tokens Studio" at bounding box center [135, 137] width 76 height 8
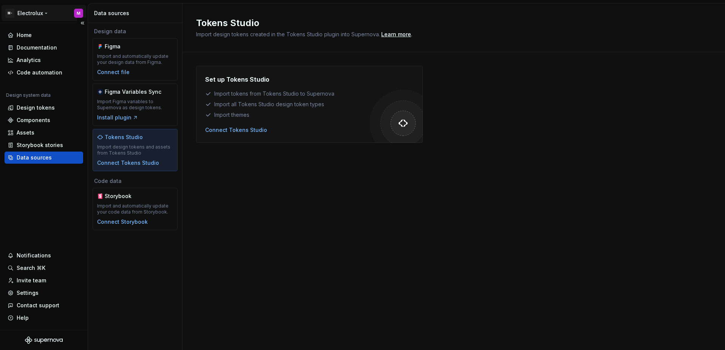
click at [31, 12] on html "M- Electrolux M Home Documentation Analytics Code automation Design system data…" at bounding box center [362, 175] width 725 height 350
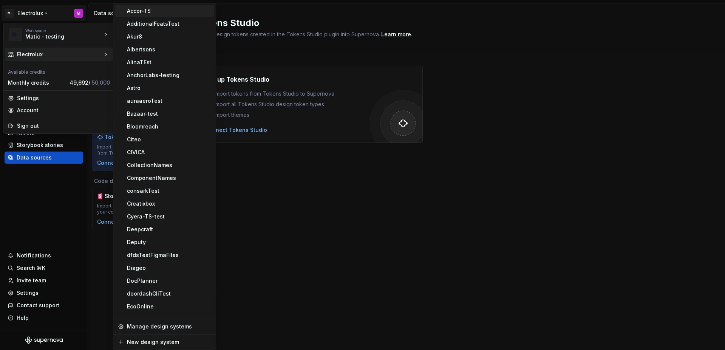
click at [141, 14] on div "Accor-TS" at bounding box center [169, 11] width 84 height 8
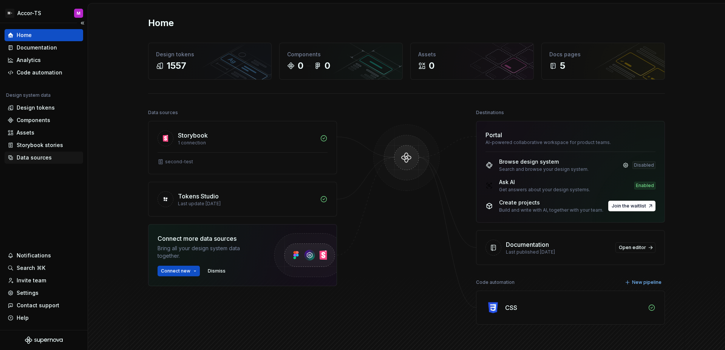
click at [42, 155] on div "Data sources" at bounding box center [34, 158] width 35 height 8
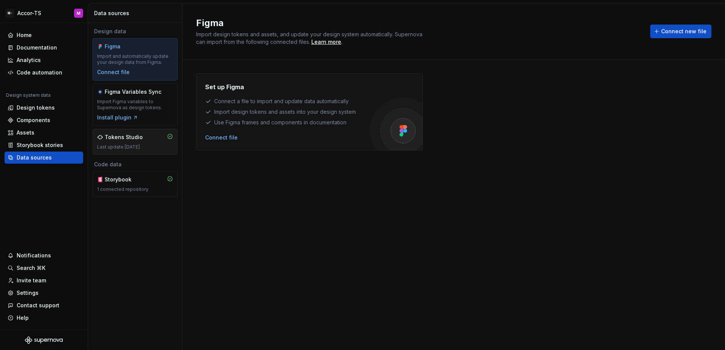
click at [147, 141] on div "Tokens Studio Last update [DATE]" at bounding box center [135, 141] width 76 height 17
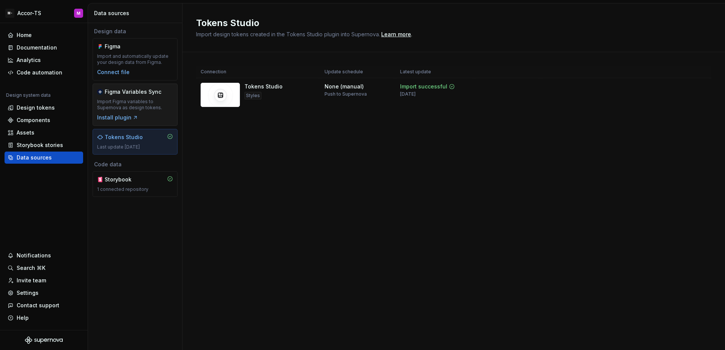
click at [163, 107] on div "Import Figma variables to Supernova as design tokens." at bounding box center [135, 105] width 76 height 12
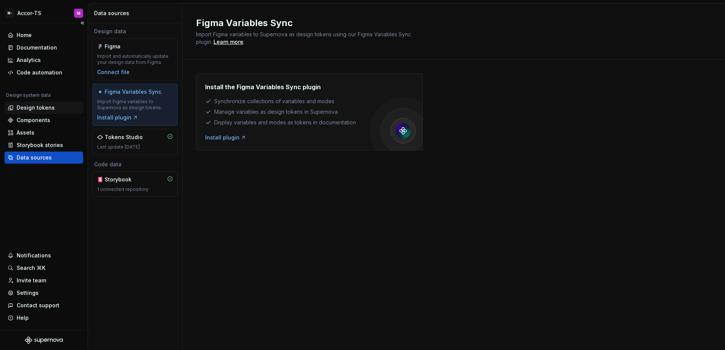
click at [55, 108] on div "Design tokens" at bounding box center [44, 108] width 73 height 8
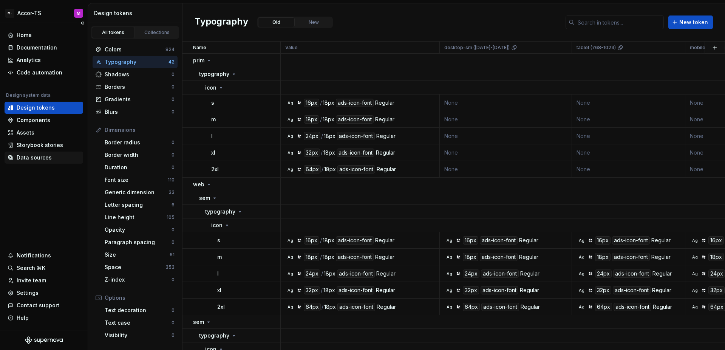
click at [28, 153] on div "Data sources" at bounding box center [44, 158] width 79 height 12
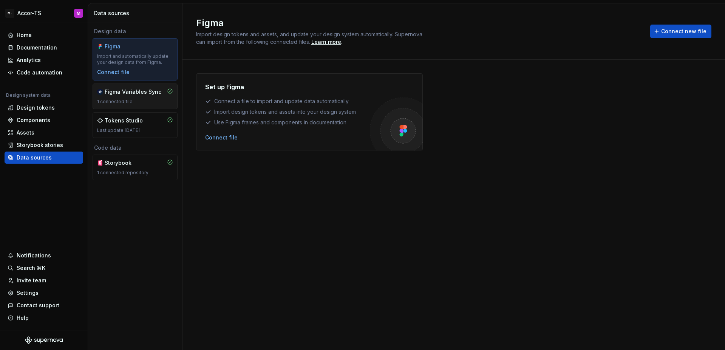
click at [117, 104] on div "1 connected file" at bounding box center [135, 102] width 76 height 6
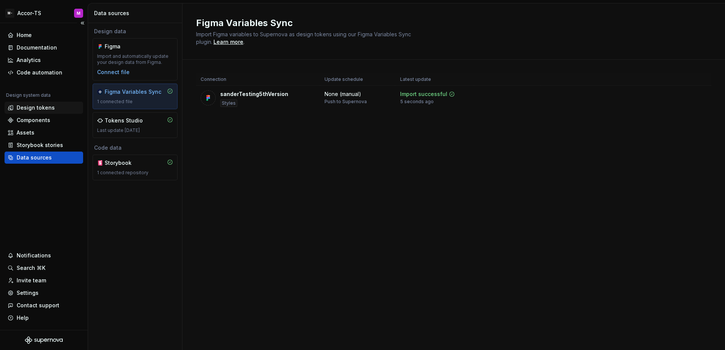
click at [42, 106] on div "Design tokens" at bounding box center [36, 108] width 38 height 8
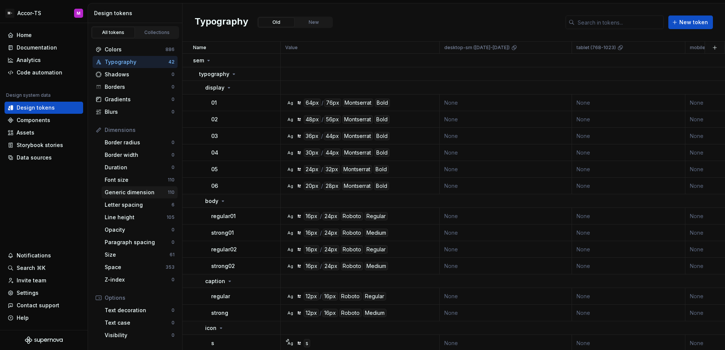
click at [122, 194] on div "Generic dimension" at bounding box center [136, 193] width 63 height 8
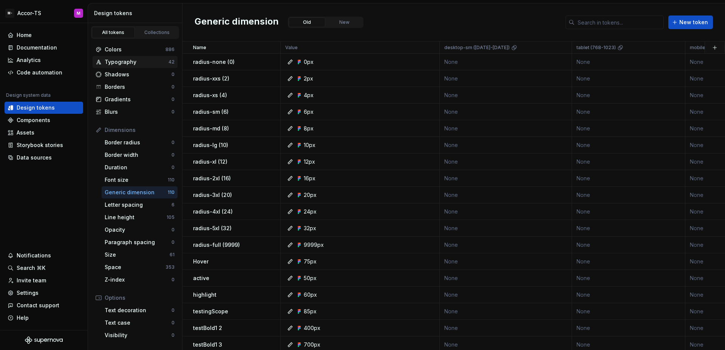
click at [144, 63] on div "Typography" at bounding box center [137, 62] width 64 height 8
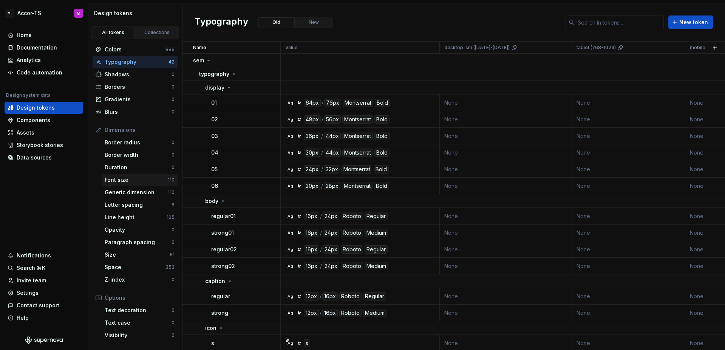
click at [152, 179] on div "Font size" at bounding box center [136, 180] width 63 height 8
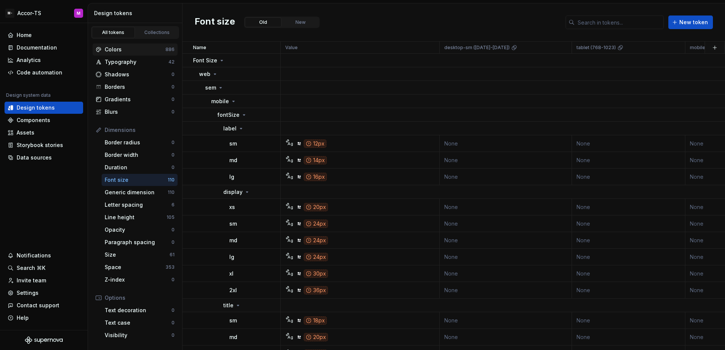
click at [143, 54] on div "Colors 886" at bounding box center [135, 49] width 85 height 12
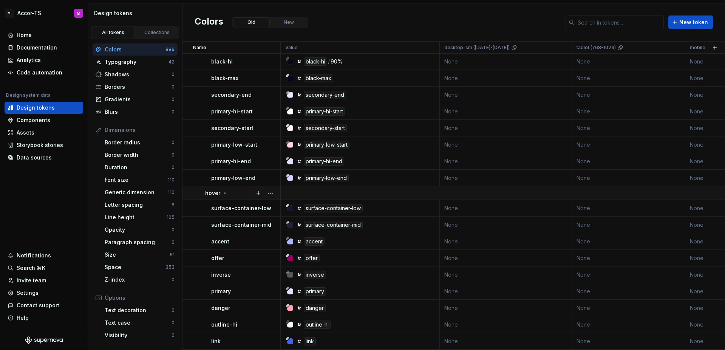
scroll to position [5265, 0]
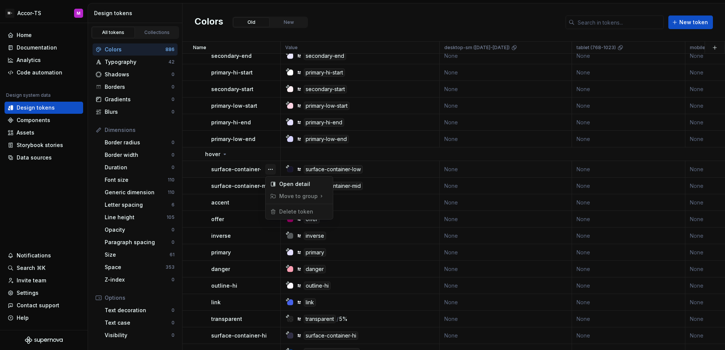
click at [267, 170] on button "button" at bounding box center [270, 169] width 11 height 11
click at [256, 171] on html "M- Accor-TS M Home Documentation Analytics Code automation Design system data D…" at bounding box center [362, 175] width 725 height 350
click at [257, 170] on p "surface-container-low" at bounding box center [241, 170] width 60 height 8
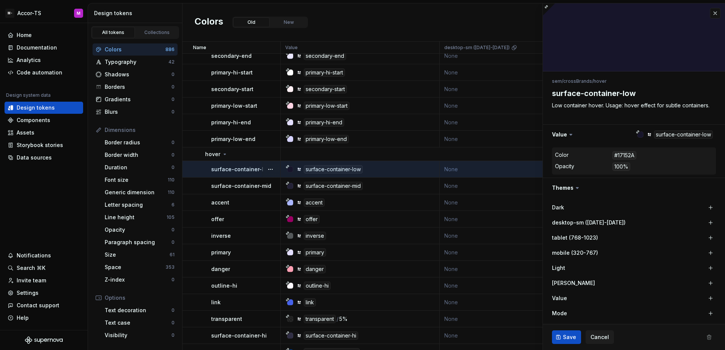
type textarea "*"
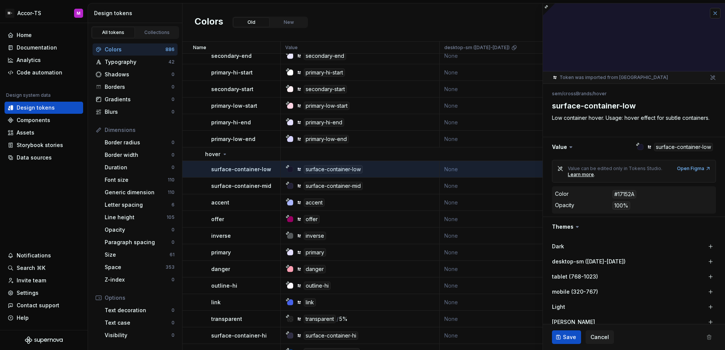
click at [710, 16] on button "button" at bounding box center [715, 13] width 11 height 11
